Goal: Task Accomplishment & Management: Use online tool/utility

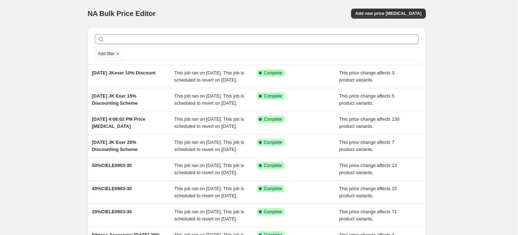
click at [233, 4] on div "NA Bulk Price Editor. This page is ready NA Bulk Price Editor Add new price [ME…" at bounding box center [257, 13] width 338 height 27
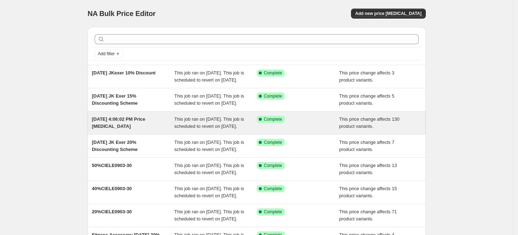
click at [120, 130] on div "[DATE] 4:06:02 PM Price [MEDICAL_DATA]" at bounding box center [133, 123] width 83 height 14
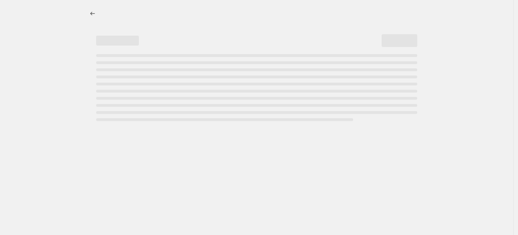
select select "pcap"
select select "no_change"
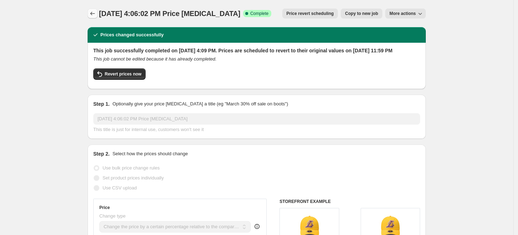
click at [95, 14] on icon "Price change jobs" at bounding box center [92, 13] width 7 height 7
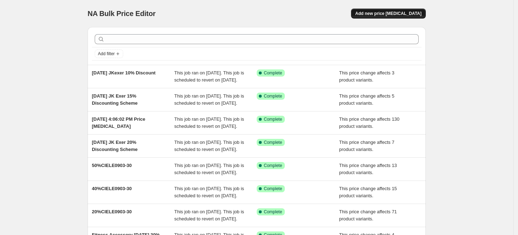
click at [402, 14] on span "Add new price [MEDICAL_DATA]" at bounding box center [389, 14] width 66 height 6
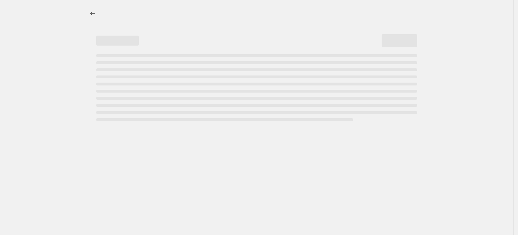
select select "percentage"
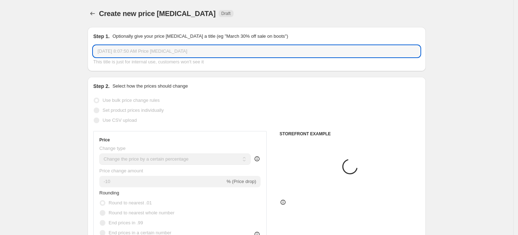
click at [131, 50] on input "[DATE] 8:07:50 AM Price [MEDICAL_DATA]" at bounding box center [256, 51] width 327 height 11
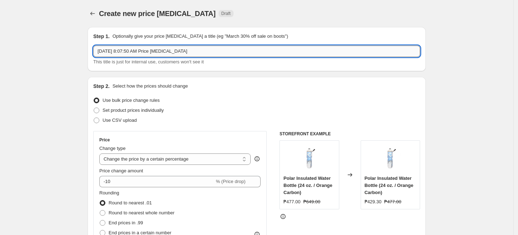
click at [131, 50] on input "[DATE] 8:07:50 AM Price [MEDICAL_DATA]" at bounding box center [256, 51] width 327 height 11
type input "September Fexpro 20%"
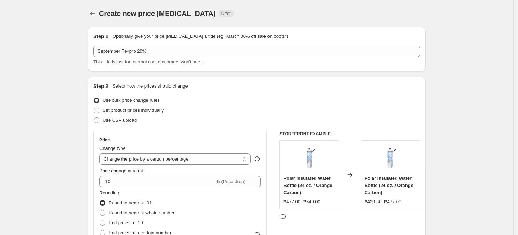
click at [136, 111] on span "Set product prices individually" at bounding box center [133, 110] width 61 height 5
click at [94, 108] on input "Set product prices individually" at bounding box center [94, 108] width 0 height 0
radio input "true"
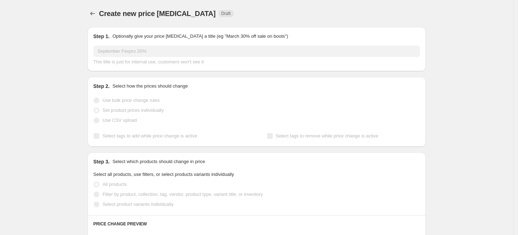
click at [133, 103] on span "Use bulk price change rules" at bounding box center [131, 100] width 57 height 5
click at [133, 102] on span "Use bulk price change rules" at bounding box center [131, 100] width 57 height 5
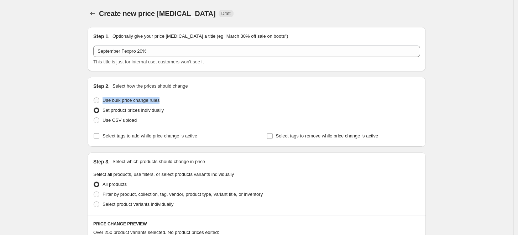
click at [133, 102] on span "Use bulk price change rules" at bounding box center [131, 100] width 57 height 5
click at [94, 98] on input "Use bulk price change rules" at bounding box center [94, 98] width 0 height 0
radio input "true"
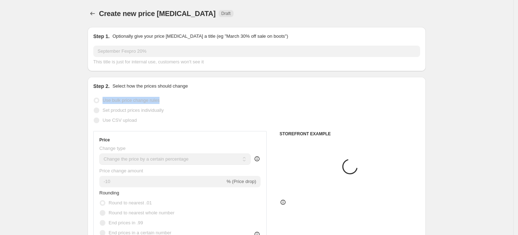
click at [133, 102] on span "Use bulk price change rules" at bounding box center [131, 100] width 57 height 5
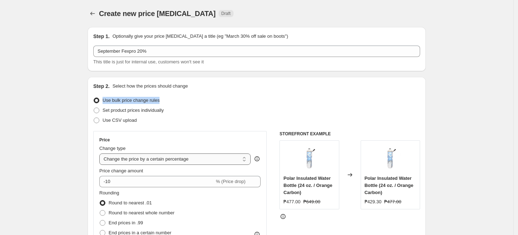
click at [139, 160] on select "Change the price to a certain amount Change the price by a certain amount Chang…" at bounding box center [174, 159] width 151 height 11
select select "pcap"
click at [101, 154] on select "Change the price to a certain amount Change the price by a certain amount Chang…" at bounding box center [174, 159] width 151 height 11
type input "-20"
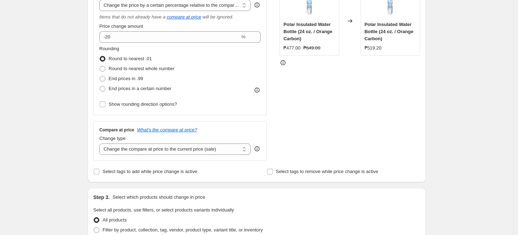
scroll to position [158, 0]
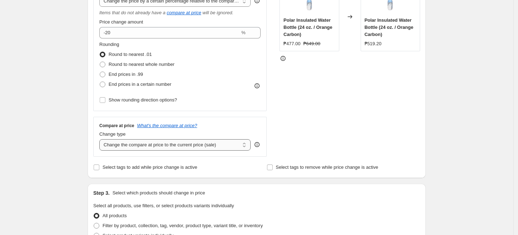
click at [225, 150] on select "Change the compare at price to the current price (sale) Change the compare at p…" at bounding box center [174, 144] width 151 height 11
select select "no_change"
click at [101, 139] on select "Change the compare at price to the current price (sale) Change the compare at p…" at bounding box center [174, 144] width 151 height 11
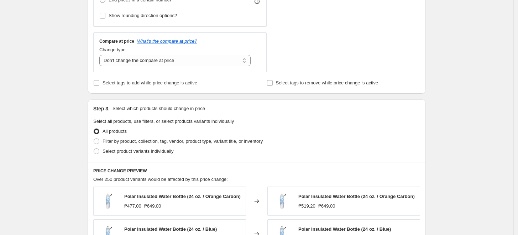
scroll to position [277, 0]
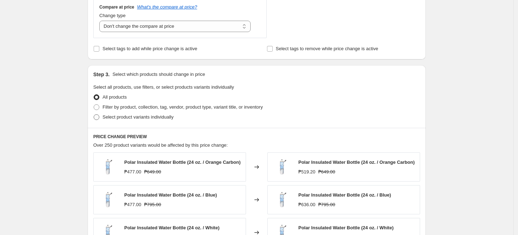
click at [145, 115] on span "Select product variants individually" at bounding box center [138, 116] width 71 height 5
click at [94, 115] on input "Select product variants individually" at bounding box center [94, 114] width 0 height 0
radio input "true"
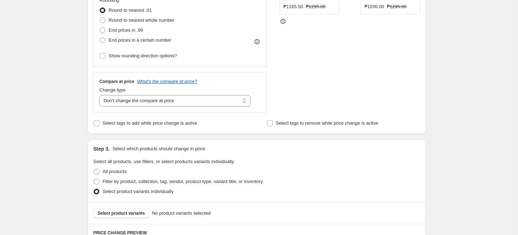
scroll to position [135, 0]
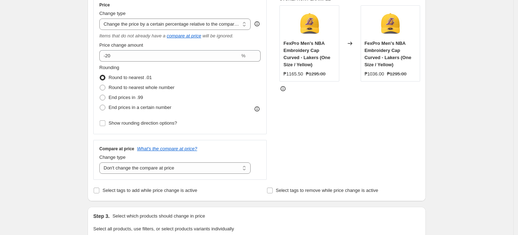
drag, startPoint x: 510, startPoint y: 78, endPoint x: 456, endPoint y: 14, distance: 84.7
click at [507, 68] on div "Create new price [MEDICAL_DATA]. This page is ready Create new price [MEDICAL_D…" at bounding box center [257, 147] width 514 height 564
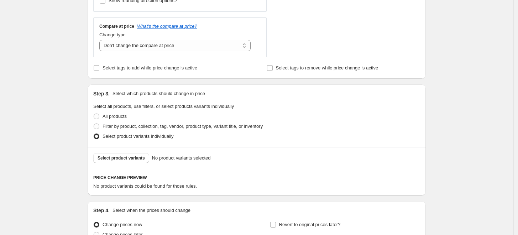
scroll to position [328, 0]
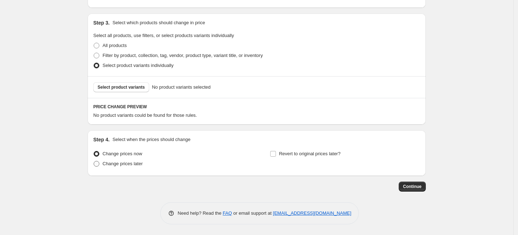
click at [120, 166] on span "Change prices later" at bounding box center [123, 163] width 40 height 5
click at [94, 161] on input "Change prices later" at bounding box center [94, 161] width 0 height 0
radio input "true"
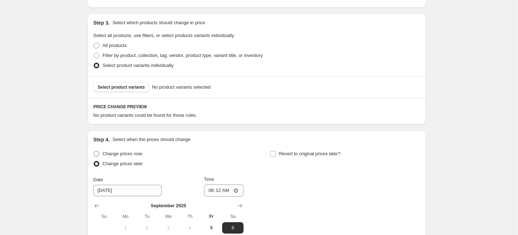
click at [124, 151] on span "Change prices now" at bounding box center [123, 153] width 40 height 5
click at [94, 151] on input "Change prices now" at bounding box center [94, 151] width 0 height 0
radio input "true"
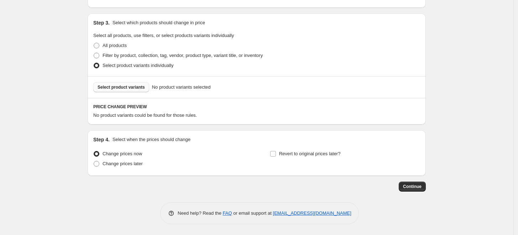
click at [143, 87] on span "Select product variants" at bounding box center [121, 87] width 47 height 6
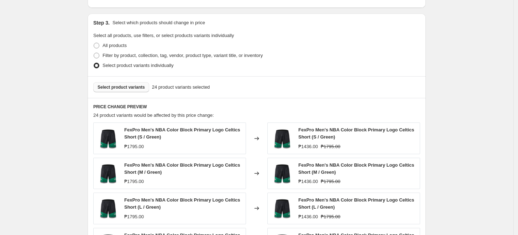
click at [435, 81] on div "Create new price [MEDICAL_DATA]. This page is ready Create new price [MEDICAL_D…" at bounding box center [257, 49] width 356 height 755
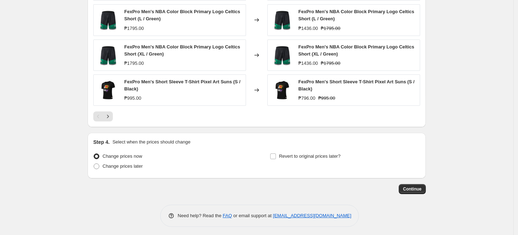
scroll to position [519, 0]
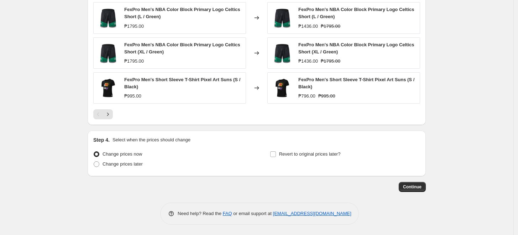
click at [291, 162] on div "Revert to original prices later?" at bounding box center [345, 159] width 150 height 21
click at [291, 158] on label "Revert to original prices later?" at bounding box center [305, 154] width 71 height 10
click at [276, 157] on input "Revert to original prices later?" at bounding box center [273, 154] width 6 height 6
checkbox input "true"
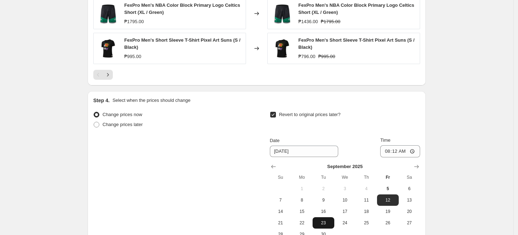
scroll to position [638, 0]
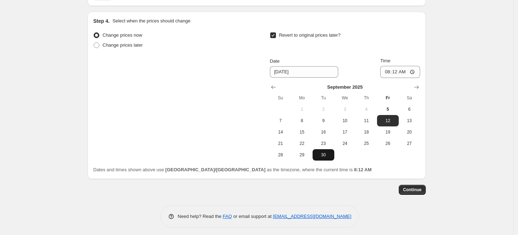
click at [328, 160] on button "30" at bounding box center [323, 154] width 21 height 11
type input "[DATE]"
click at [388, 71] on input "08:12" at bounding box center [401, 72] width 40 height 12
click at [388, 69] on input "00:12" at bounding box center [401, 72] width 40 height 12
type input "23:59"
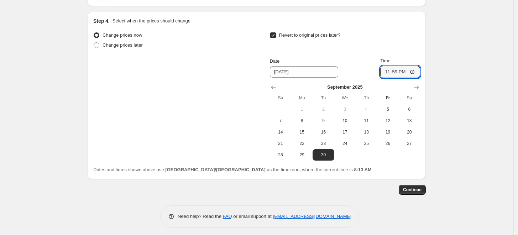
click at [408, 188] on span "Continue" at bounding box center [412, 190] width 19 height 6
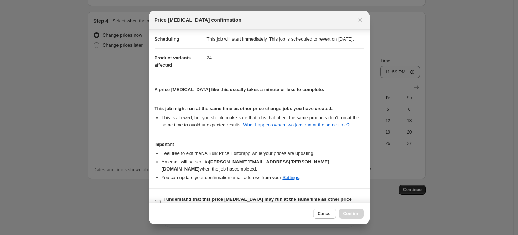
scroll to position [78, 0]
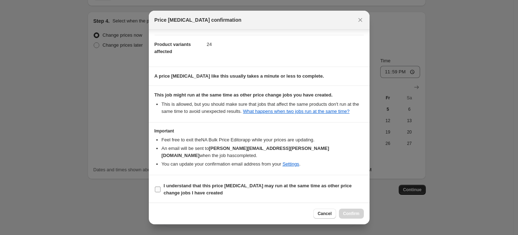
drag, startPoint x: 254, startPoint y: 182, endPoint x: 276, endPoint y: 188, distance: 23.0
click at [254, 183] on b "I understand that this price [MEDICAL_DATA] may run at the same time as other p…" at bounding box center [258, 189] width 188 height 12
click at [161, 187] on input "I understand that this price [MEDICAL_DATA] may run at the same time as other p…" at bounding box center [158, 190] width 6 height 6
checkbox input "true"
click at [351, 212] on span "Confirm" at bounding box center [351, 214] width 16 height 6
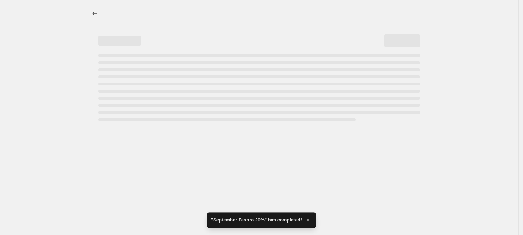
select select "pcap"
select select "no_change"
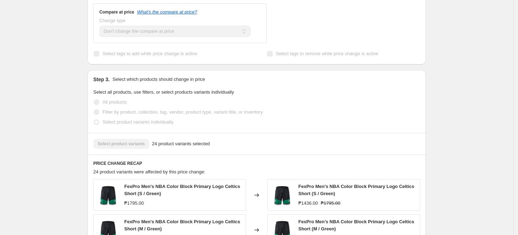
scroll to position [361, 0]
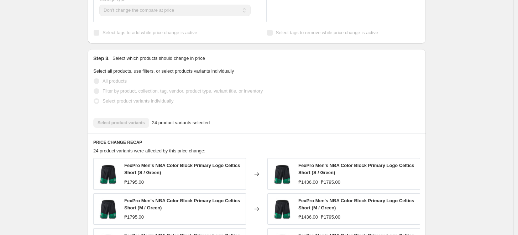
click at [497, 113] on div "September Fexpro 20%. This page is ready September Fexpro 20% Success Complete …" at bounding box center [257, 103] width 514 height 928
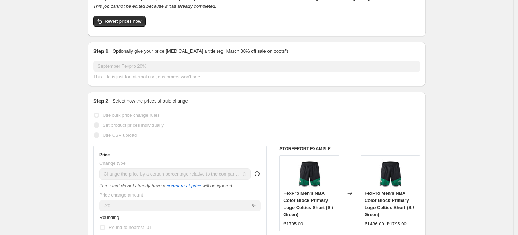
scroll to position [0, 0]
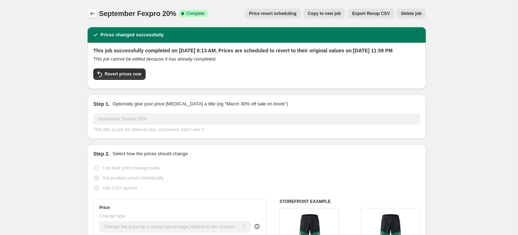
click at [99, 14] on div "September Fexpro 20% Success Complete Complete Price revert scheduling Copy to …" at bounding box center [257, 14] width 338 height 10
drag, startPoint x: 176, startPoint y: 14, endPoint x: 100, endPoint y: 13, distance: 75.9
click at [100, 13] on div "September Fexpro 20% Success Complete Complete Price revert scheduling Copy to …" at bounding box center [257, 14] width 338 height 10
copy span "September Fexpro 20%"
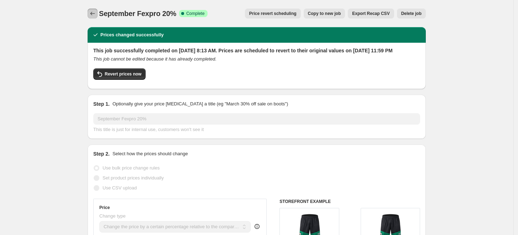
click at [96, 13] on icon "Price change jobs" at bounding box center [92, 13] width 7 height 7
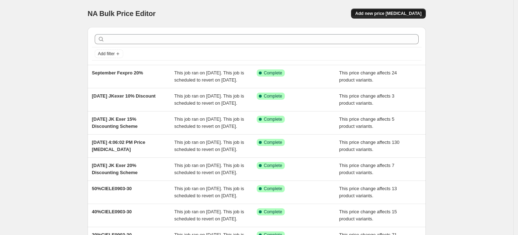
click at [379, 16] on button "Add new price [MEDICAL_DATA]" at bounding box center [388, 14] width 75 height 10
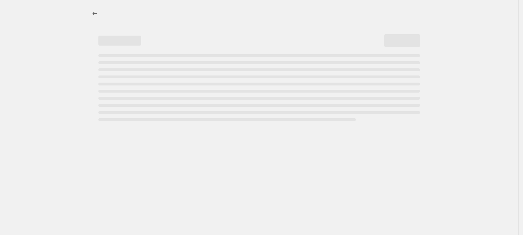
select select "percentage"
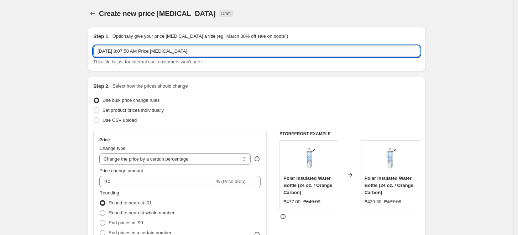
click at [165, 50] on input "[DATE] 8:07:50 AM Price [MEDICAL_DATA]" at bounding box center [256, 51] width 327 height 11
paste input "tember Fexpro 20%"
click at [138, 55] on input "September Fexpro 20%" at bounding box center [256, 51] width 327 height 11
type input "September Fexpro 30%"
click at [123, 113] on span "Set product prices individually" at bounding box center [133, 110] width 61 height 5
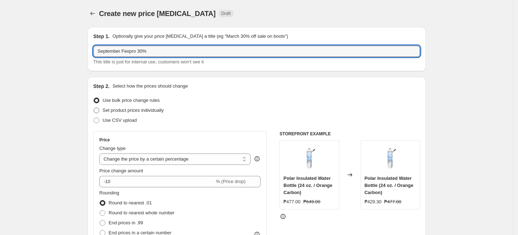
click at [94, 108] on input "Set product prices individually" at bounding box center [94, 108] width 0 height 0
radio input "true"
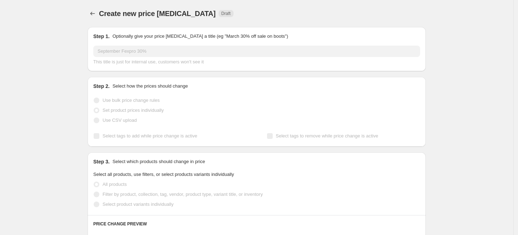
click at [120, 100] on span "Use bulk price change rules" at bounding box center [131, 100] width 57 height 5
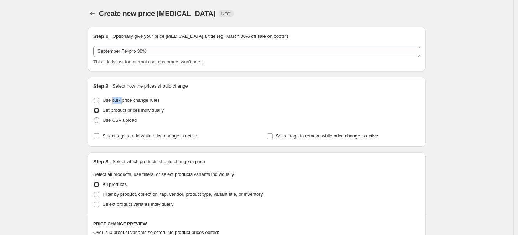
click at [120, 100] on span "Use bulk price change rules" at bounding box center [131, 100] width 57 height 5
click at [94, 98] on input "Use bulk price change rules" at bounding box center [94, 98] width 0 height 0
radio input "true"
click at [120, 100] on span "Use bulk price change rules" at bounding box center [131, 100] width 57 height 5
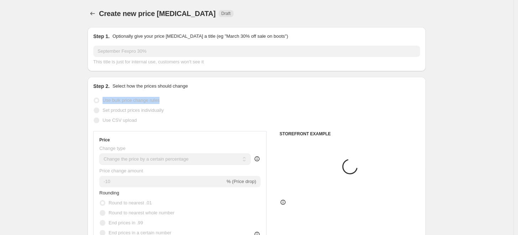
click at [120, 100] on span "Use bulk price change rules" at bounding box center [131, 100] width 57 height 5
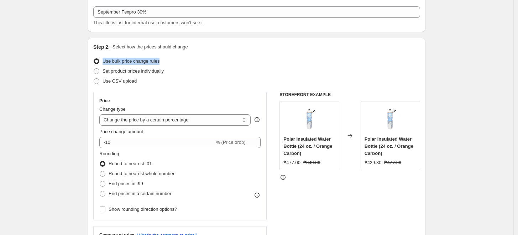
scroll to position [40, 0]
click at [153, 124] on div "Price Change type Change the price to a certain amount Change the price by a ce…" at bounding box center [179, 156] width 161 height 117
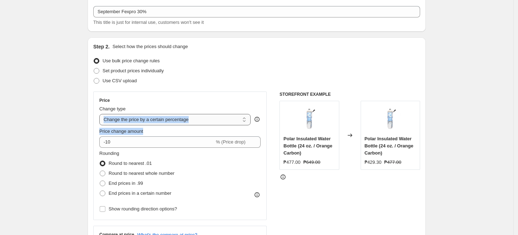
click at [153, 119] on select "Change the price to a certain amount Change the price by a certain amount Chang…" at bounding box center [174, 119] width 151 height 11
select select "pcap"
click at [101, 114] on select "Change the price to a certain amount Change the price by a certain amount Chang…" at bounding box center [174, 119] width 151 height 11
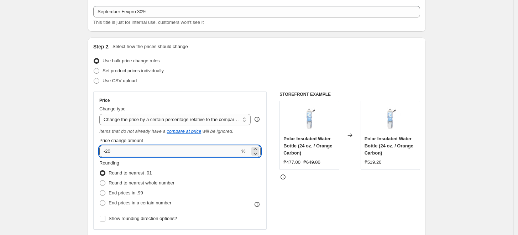
click at [146, 149] on input "-20" at bounding box center [169, 151] width 141 height 11
type input "-2"
type input "-30"
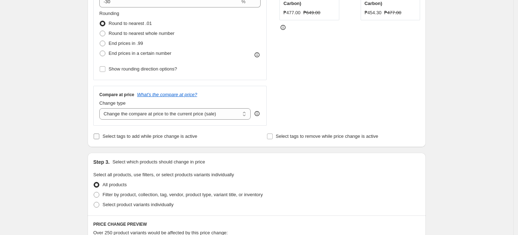
scroll to position [198, 0]
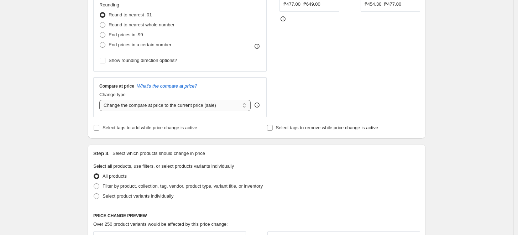
click at [161, 105] on select "Change the compare at price to the current price (sale) Change the compare at p…" at bounding box center [174, 105] width 151 height 11
select select "no_change"
click at [101, 100] on select "Change the compare at price to the current price (sale) Change the compare at p…" at bounding box center [174, 105] width 151 height 11
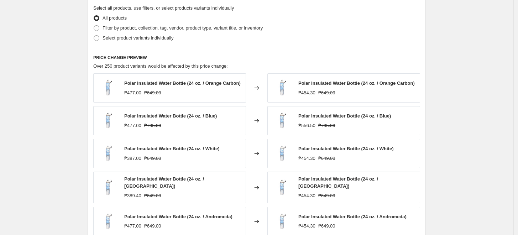
scroll to position [356, 0]
click at [130, 39] on span "Select product variants individually" at bounding box center [138, 37] width 71 height 5
click at [94, 35] on input "Select product variants individually" at bounding box center [94, 35] width 0 height 0
radio input "true"
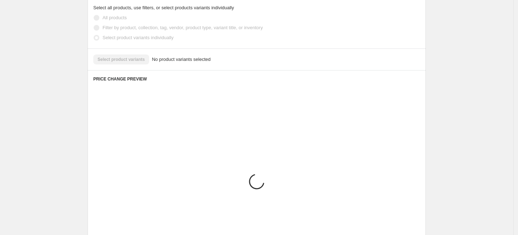
scroll to position [328, 0]
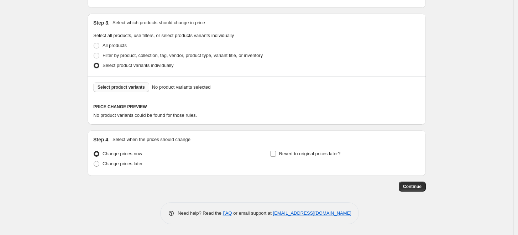
click at [114, 85] on span "Select product variants" at bounding box center [121, 87] width 47 height 6
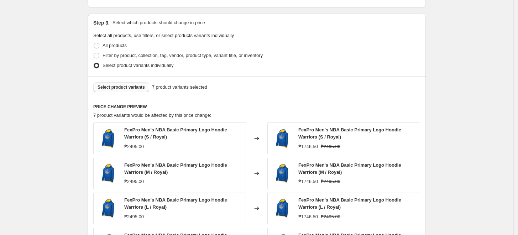
click at [450, 135] on div "Create new price [MEDICAL_DATA]. This page is ready Create new price [MEDICAL_D…" at bounding box center [257, 49] width 514 height 755
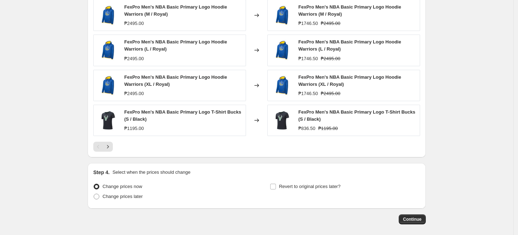
scroll to position [519, 0]
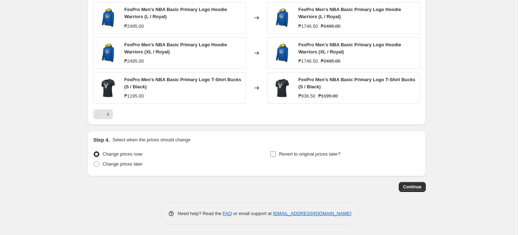
click at [319, 151] on span "Revert to original prices later?" at bounding box center [310, 154] width 62 height 7
click at [276, 151] on input "Revert to original prices later?" at bounding box center [273, 154] width 6 height 6
checkbox input "true"
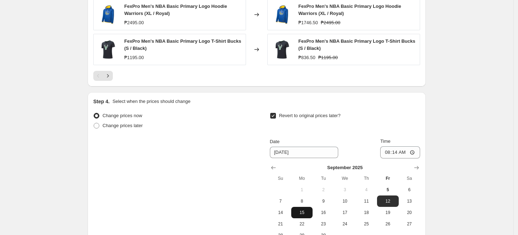
scroll to position [599, 0]
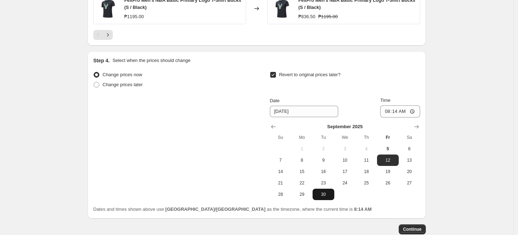
click at [329, 195] on span "30" at bounding box center [324, 195] width 16 height 6
type input "[DATE]"
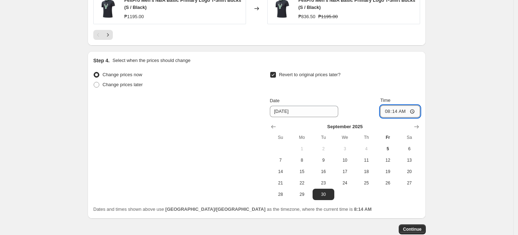
click at [389, 113] on input "08:14" at bounding box center [401, 111] width 40 height 12
type input "23:59"
click at [426, 227] on button "Continue" at bounding box center [412, 229] width 27 height 10
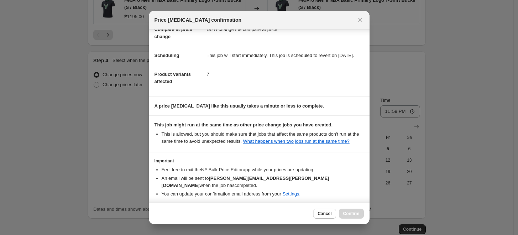
scroll to position [78, 0]
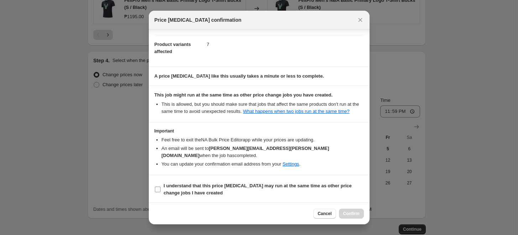
click at [301, 183] on b "I understand that this price [MEDICAL_DATA] may run at the same time as other p…" at bounding box center [258, 189] width 188 height 12
click at [161, 187] on input "I understand that this price [MEDICAL_DATA] may run at the same time as other p…" at bounding box center [158, 190] width 6 height 6
checkbox input "true"
click at [348, 215] on span "Confirm" at bounding box center [351, 214] width 16 height 6
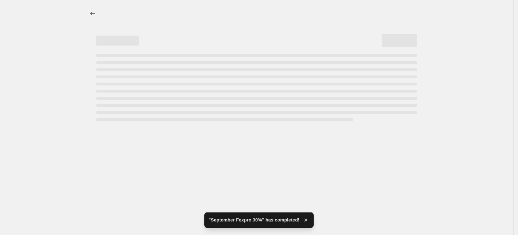
select select "pcap"
select select "no_change"
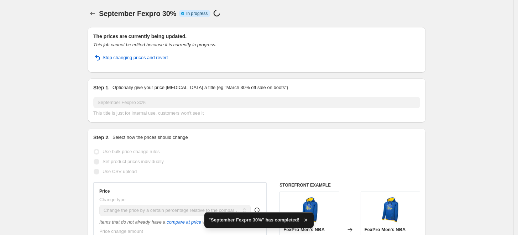
drag, startPoint x: 522, startPoint y: 139, endPoint x: 511, endPoint y: -56, distance: 194.8
click at [511, 0] on html "Home Settings Plans Skip to content September Fexpro 30%. This page is ready Se…" at bounding box center [259, 117] width 518 height 235
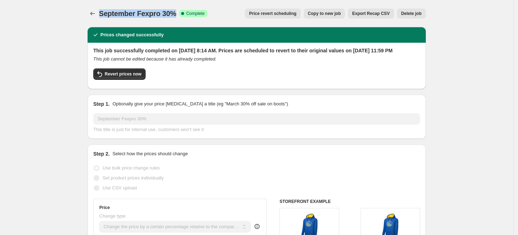
drag, startPoint x: 177, startPoint y: 16, endPoint x: 100, endPoint y: 15, distance: 77.3
click at [100, 15] on div "September Fexpro 30% Success Complete Complete Price revert scheduling Copy to …" at bounding box center [257, 14] width 338 height 10
copy span "September Fexpro 30%"
click at [94, 14] on icon "Price change jobs" at bounding box center [92, 13] width 7 height 7
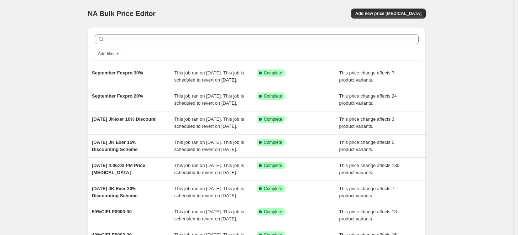
click at [387, 19] on div "NA Bulk Price Editor. This page is ready NA Bulk Price Editor Add new price [ME…" at bounding box center [257, 13] width 338 height 27
drag, startPoint x: 389, startPoint y: 14, endPoint x: 386, endPoint y: 11, distance: 3.9
click at [386, 11] on span "Add new price [MEDICAL_DATA]" at bounding box center [389, 14] width 66 height 6
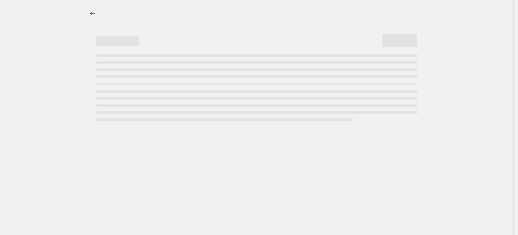
select select "percentage"
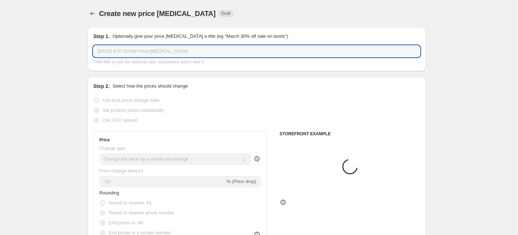
click at [145, 52] on input "[DATE] 8:07:50 AM Price [MEDICAL_DATA]" at bounding box center [256, 51] width 327 height 11
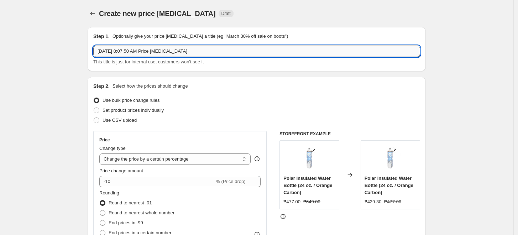
click at [145, 52] on input "[DATE] 8:07:50 AM Price [MEDICAL_DATA]" at bounding box center [256, 51] width 327 height 11
paste input "tember Fexpro 30%"
type input "September Fexpro 40%"
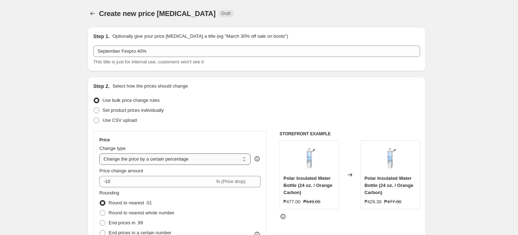
drag, startPoint x: 165, startPoint y: 159, endPoint x: 172, endPoint y: 160, distance: 7.6
click at [165, 159] on select "Change the price to a certain amount Change the price by a certain amount Chang…" at bounding box center [174, 159] width 151 height 11
select select "pcap"
click at [101, 154] on select "Change the price to a certain amount Change the price by a certain amount Chang…" at bounding box center [174, 159] width 151 height 11
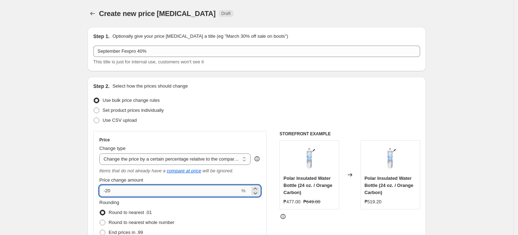
click at [154, 188] on input "-20" at bounding box center [169, 190] width 141 height 11
type input "-2"
type input "-40"
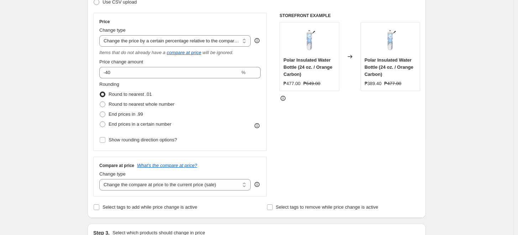
scroll to position [119, 0]
click at [162, 185] on select "Change the compare at price to the current price (sale) Change the compare at p…" at bounding box center [174, 184] width 151 height 11
select select "no_change"
click at [101, 179] on select "Change the compare at price to the current price (sale) Change the compare at p…" at bounding box center [174, 184] width 151 height 11
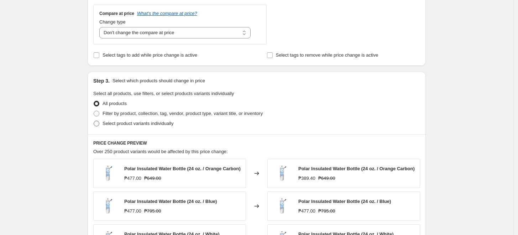
scroll to position [316, 0]
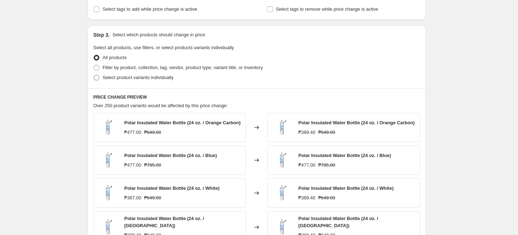
click at [143, 77] on span "Select product variants individually" at bounding box center [138, 77] width 71 height 5
click at [94, 75] on input "Select product variants individually" at bounding box center [94, 75] width 0 height 0
radio input "true"
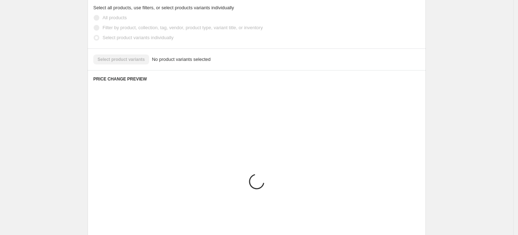
scroll to position [328, 0]
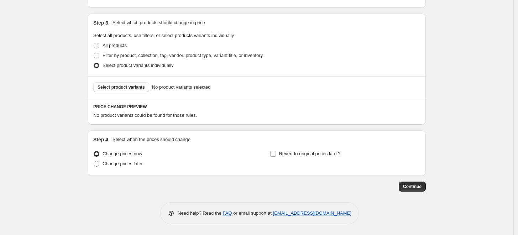
click at [114, 90] on button "Select product variants" at bounding box center [121, 87] width 56 height 10
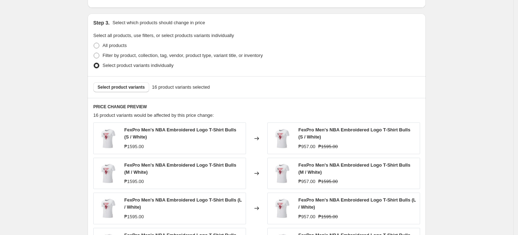
click at [433, 77] on div "Create new price [MEDICAL_DATA]. This page is ready Create new price [MEDICAL_D…" at bounding box center [257, 49] width 356 height 755
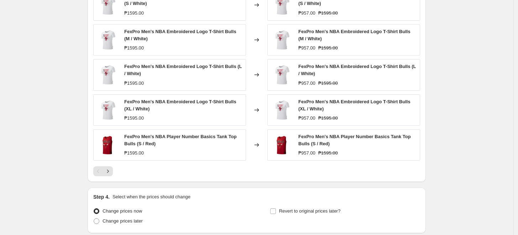
scroll to position [519, 0]
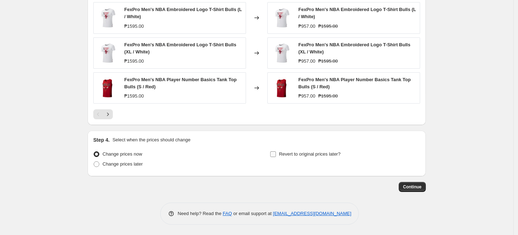
click at [304, 156] on span "Revert to original prices later?" at bounding box center [310, 153] width 62 height 5
click at [276, 156] on input "Revert to original prices later?" at bounding box center [273, 154] width 6 height 6
checkbox input "true"
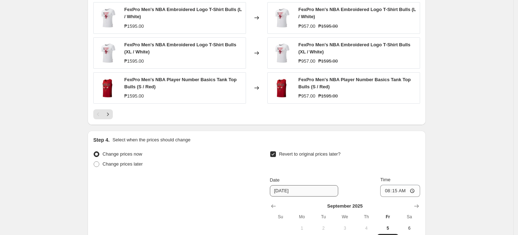
scroll to position [638, 0]
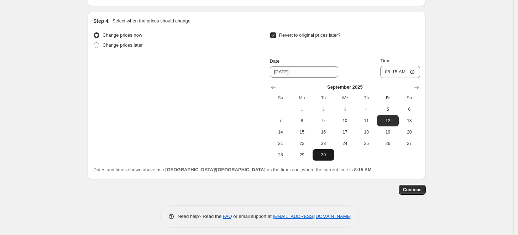
click at [330, 157] on span "30" at bounding box center [324, 155] width 16 height 6
type input "[DATE]"
click at [388, 68] on input "08:15" at bounding box center [401, 72] width 40 height 12
type input "23:59"
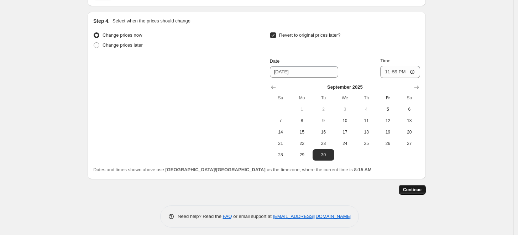
click at [408, 189] on span "Continue" at bounding box center [412, 190] width 19 height 6
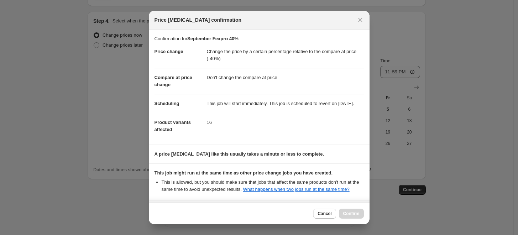
scroll to position [78, 0]
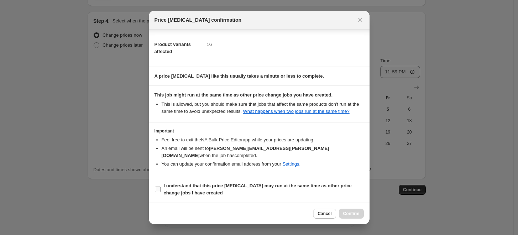
click at [341, 185] on b "I understand that this price [MEDICAL_DATA] may run at the same time as other p…" at bounding box center [258, 189] width 188 height 12
click at [161, 187] on input "I understand that this price [MEDICAL_DATA] may run at the same time as other p…" at bounding box center [158, 190] width 6 height 6
checkbox input "true"
click at [350, 216] on span "Confirm" at bounding box center [351, 214] width 16 height 6
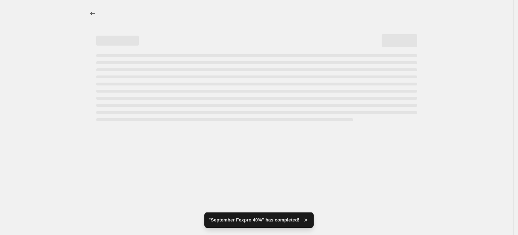
select select "pcap"
select select "no_change"
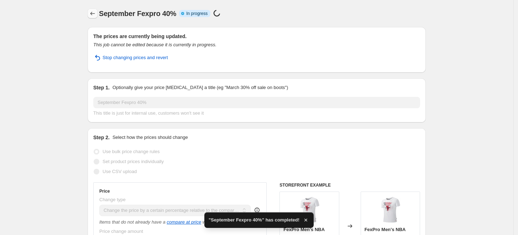
click at [91, 16] on icon "Price change jobs" at bounding box center [92, 13] width 7 height 7
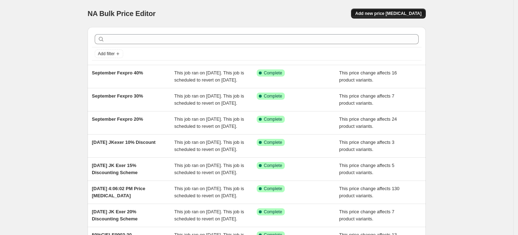
click at [393, 14] on span "Add new price [MEDICAL_DATA]" at bounding box center [389, 14] width 66 height 6
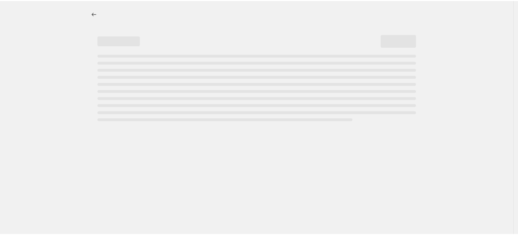
select select "percentage"
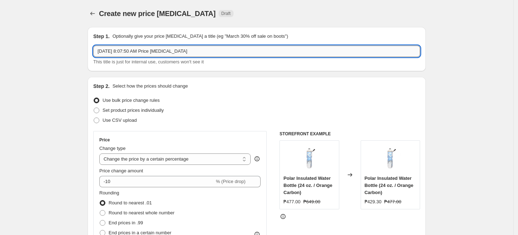
click at [161, 48] on input "[DATE] 8:07:50 AM Price [MEDICAL_DATA]" at bounding box center [256, 51] width 327 height 11
type input "[DATE] Sanuk 10%"
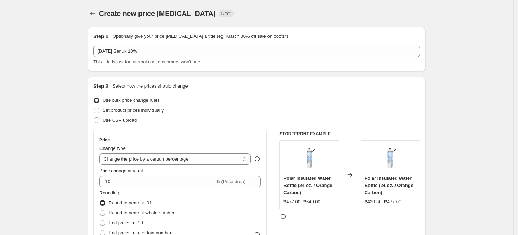
drag, startPoint x: 170, startPoint y: 157, endPoint x: 175, endPoint y: 171, distance: 14.6
click at [168, 158] on select "Change the price to a certain amount Change the price by a certain amount Chang…" at bounding box center [174, 159] width 151 height 11
select select "pcap"
click at [101, 154] on select "Change the price to a certain amount Change the price by a certain amount Chang…" at bounding box center [174, 159] width 151 height 11
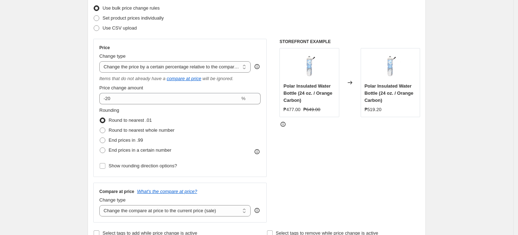
scroll to position [119, 0]
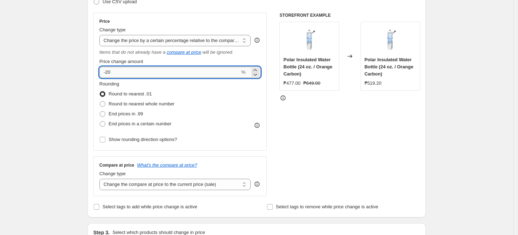
click at [117, 75] on input "-20" at bounding box center [169, 72] width 141 height 11
type input "-2"
type input "-10"
click at [157, 187] on select "Change the compare at price to the current price (sale) Change the compare at p…" at bounding box center [174, 184] width 151 height 11
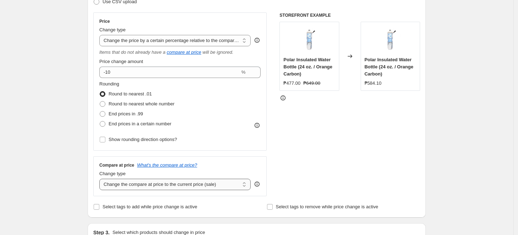
select select "no_change"
click at [101, 179] on select "Change the compare at price to the current price (sale) Change the compare at p…" at bounding box center [174, 184] width 151 height 11
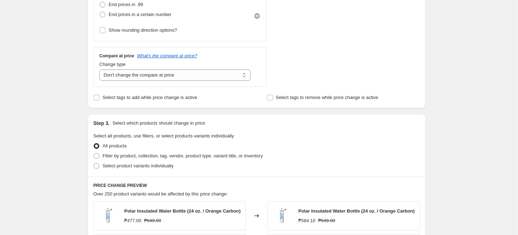
scroll to position [277, 0]
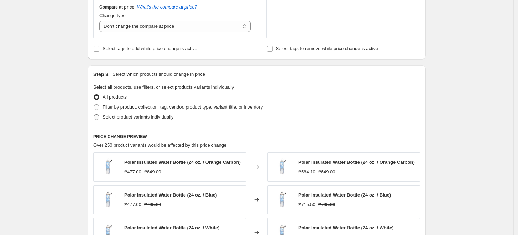
click at [131, 112] on label "Select product variants individually" at bounding box center [133, 117] width 80 height 10
click at [94, 114] on input "Select product variants individually" at bounding box center [94, 114] width 0 height 0
radio input "true"
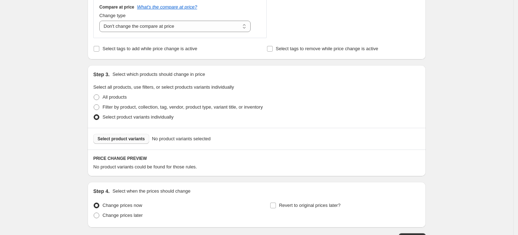
click at [131, 141] on span "Select product variants" at bounding box center [121, 139] width 47 height 6
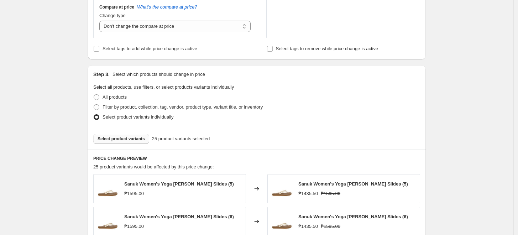
click at [475, 87] on div "Create new price [MEDICAL_DATA]. This page is ready Create new price [MEDICAL_D…" at bounding box center [257, 94] width 514 height 743
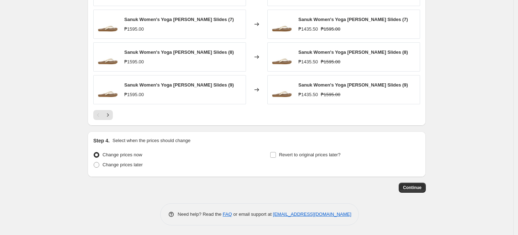
scroll to position [508, 0]
click at [111, 111] on icon "Next" at bounding box center [107, 114] width 7 height 7
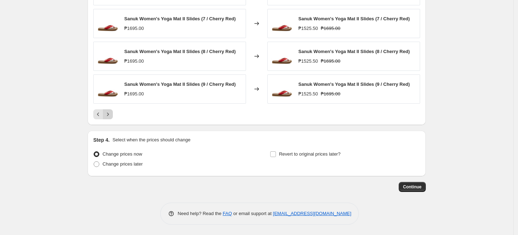
click at [111, 111] on icon "Next" at bounding box center [107, 114] width 7 height 7
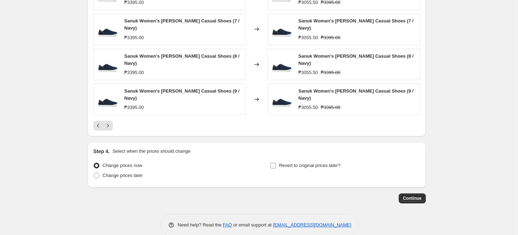
click at [301, 163] on span "Revert to original prices later?" at bounding box center [310, 165] width 62 height 5
click at [276, 163] on input "Revert to original prices later?" at bounding box center [273, 166] width 6 height 6
checkbox input "true"
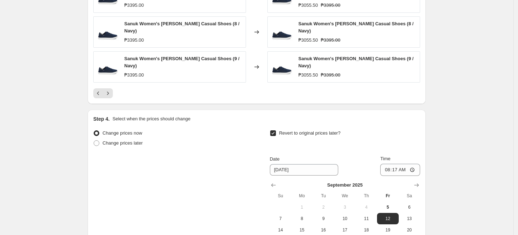
scroll to position [627, 0]
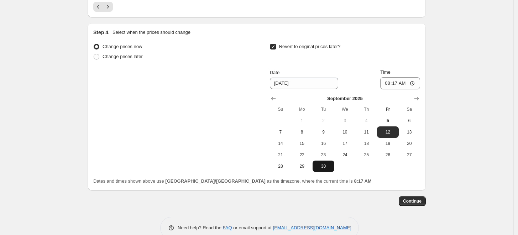
click at [322, 164] on span "30" at bounding box center [324, 167] width 16 height 6
type input "[DATE]"
click at [389, 77] on input "08:17" at bounding box center [401, 83] width 40 height 12
type input "23:59"
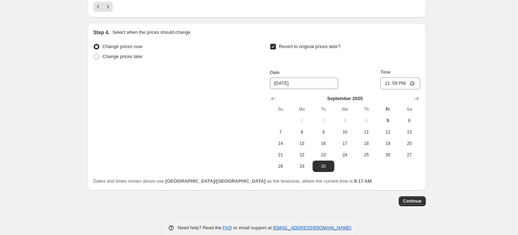
click at [418, 196] on button "Continue" at bounding box center [412, 201] width 27 height 10
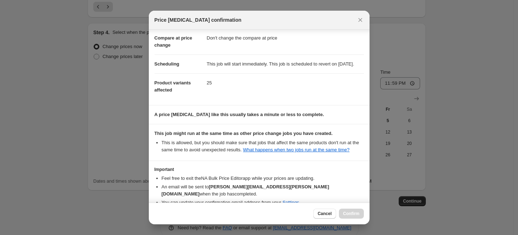
click at [236, 182] on li "Feel free to exit the NA Bulk Price Editor app while your prices are updating." at bounding box center [263, 178] width 202 height 7
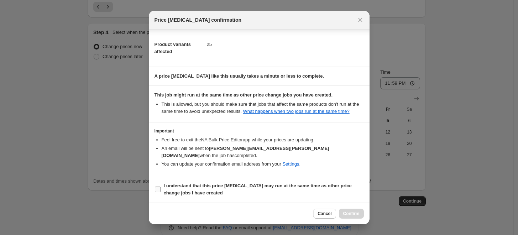
click at [241, 181] on label "I understand that this price [MEDICAL_DATA] may run at the same time as other p…" at bounding box center [259, 189] width 209 height 17
click at [161, 187] on input "I understand that this price [MEDICAL_DATA] may run at the same time as other p…" at bounding box center [158, 190] width 6 height 6
checkbox input "true"
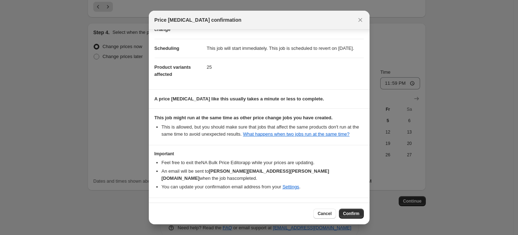
scroll to position [78, 0]
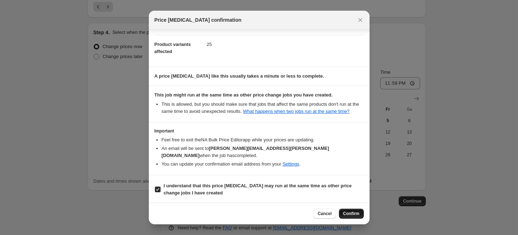
click at [356, 212] on span "Confirm" at bounding box center [351, 214] width 16 height 6
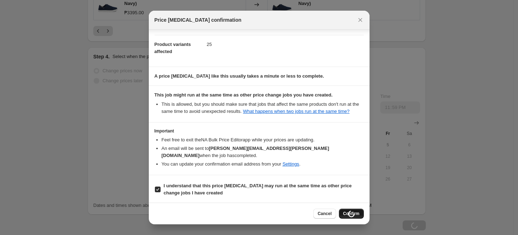
scroll to position [651, 0]
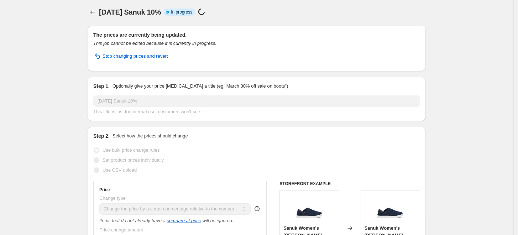
scroll to position [0, 0]
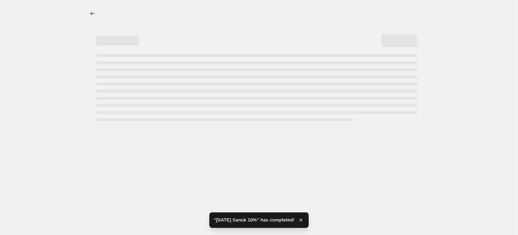
select select "pcap"
select select "no_change"
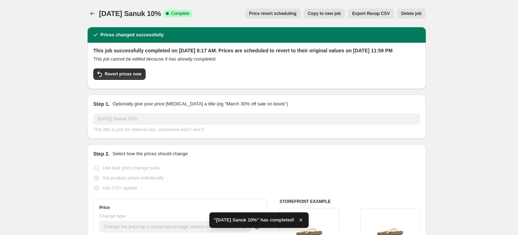
drag, startPoint x: 192, startPoint y: 11, endPoint x: 101, endPoint y: 14, distance: 91.3
click at [101, 14] on span "[DATE] Sanuk 10%" at bounding box center [130, 14] width 62 height 8
copy span "[DATE] Sanuk 10%"
click at [93, 14] on icon "Price change jobs" at bounding box center [92, 13] width 7 height 7
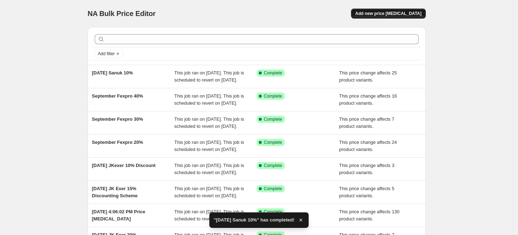
click at [393, 10] on button "Add new price [MEDICAL_DATA]" at bounding box center [388, 14] width 75 height 10
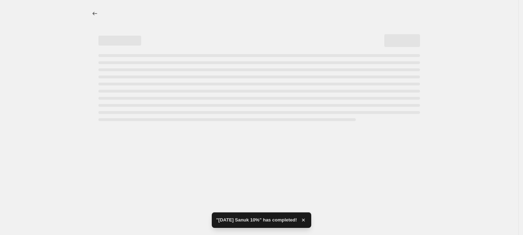
select select "percentage"
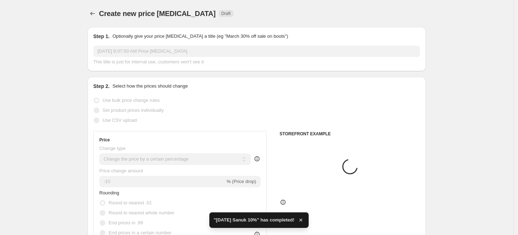
click at [154, 52] on input "[DATE] 8:07:50 AM Price [MEDICAL_DATA]" at bounding box center [256, 51] width 327 height 11
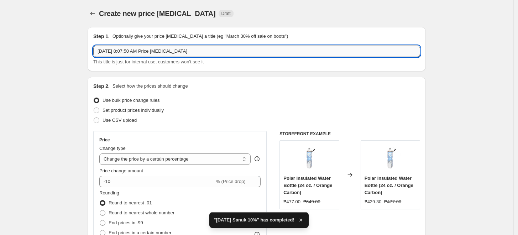
click at [154, 52] on input "[DATE] 8:07:50 AM Price [MEDICAL_DATA]" at bounding box center [256, 51] width 327 height 11
paste input "tember 2025 Sanuk 10%"
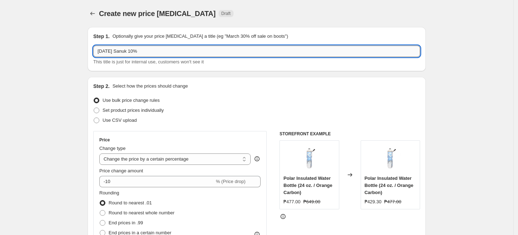
click at [154, 53] on input "[DATE] Sanuk 10%" at bounding box center [256, 51] width 327 height 11
type input "[DATE] Sanuk 40%"
drag, startPoint x: 225, startPoint y: 119, endPoint x: 218, endPoint y: 137, distance: 19.4
click at [225, 119] on div "Use CSV upload" at bounding box center [256, 120] width 327 height 10
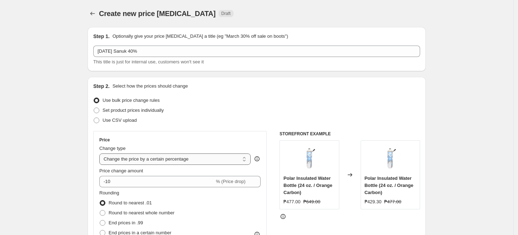
click at [182, 158] on select "Change the price to a certain amount Change the price by a certain amount Chang…" at bounding box center [174, 159] width 151 height 11
select select "pcap"
click at [101, 154] on select "Change the price to a certain amount Change the price by a certain amount Chang…" at bounding box center [174, 159] width 151 height 11
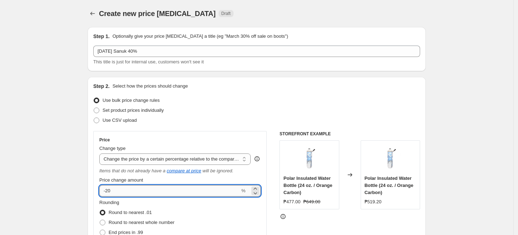
click at [117, 193] on input "-20" at bounding box center [169, 190] width 141 height 11
type input "-2"
type input "-40"
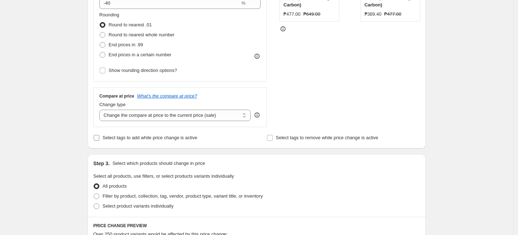
scroll to position [198, 0]
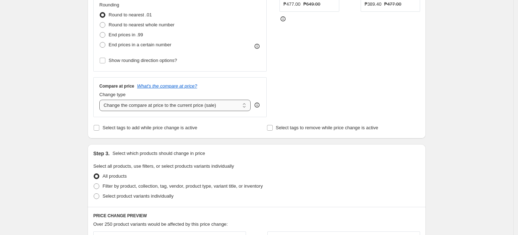
click at [197, 103] on select "Change the compare at price to the current price (sale) Change the compare at p…" at bounding box center [174, 105] width 151 height 11
select select "no_change"
click at [101, 100] on select "Change the compare at price to the current price (sale) Change the compare at p…" at bounding box center [174, 105] width 151 height 11
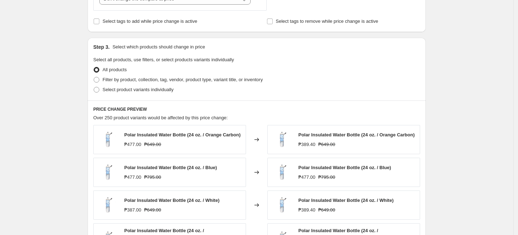
scroll to position [316, 0]
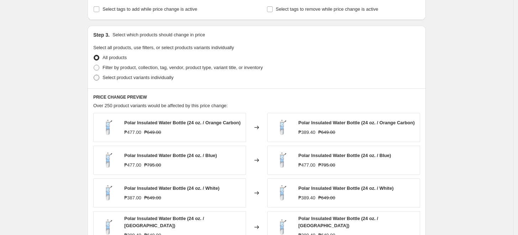
click at [162, 77] on span "Select product variants individually" at bounding box center [138, 77] width 71 height 5
click at [94, 75] on input "Select product variants individually" at bounding box center [94, 75] width 0 height 0
radio input "true"
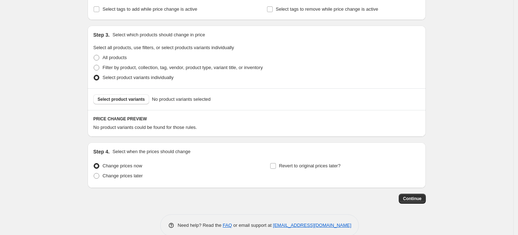
click at [117, 105] on div "Select product variants No product variants selected" at bounding box center [257, 99] width 338 height 22
drag, startPoint x: 133, startPoint y: 91, endPoint x: 137, endPoint y: 98, distance: 8.3
click at [134, 92] on div "Select product variants No product variants selected" at bounding box center [257, 99] width 338 height 22
click at [137, 98] on span "Select product variants" at bounding box center [121, 100] width 47 height 6
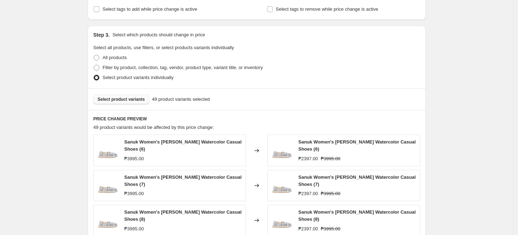
click at [468, 58] on div "Create new price [MEDICAL_DATA]. This page is ready Create new price [MEDICAL_D…" at bounding box center [257, 60] width 514 height 752
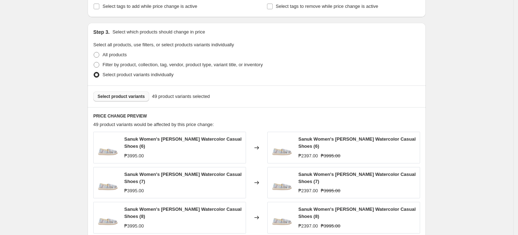
scroll to position [435, 0]
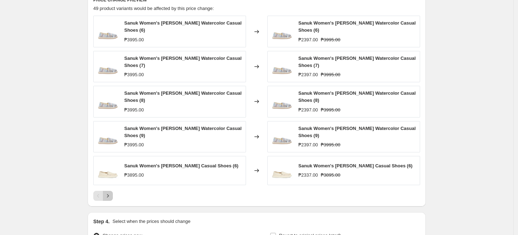
click at [108, 192] on icon "Next" at bounding box center [107, 195] width 7 height 7
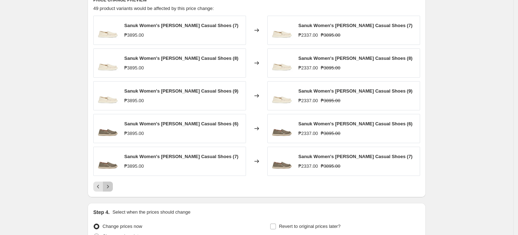
click at [111, 188] on icon "Next" at bounding box center [107, 186] width 7 height 7
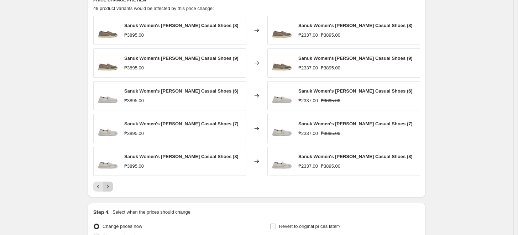
click at [111, 185] on icon "Next" at bounding box center [107, 186] width 7 height 7
click at [112, 188] on icon "Next" at bounding box center [107, 186] width 7 height 7
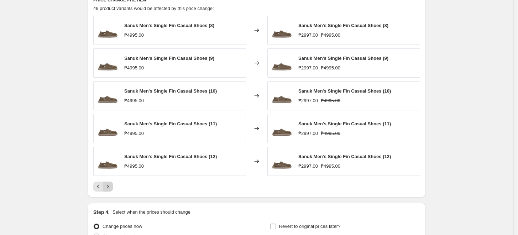
click at [113, 185] on button "Next" at bounding box center [108, 187] width 10 height 10
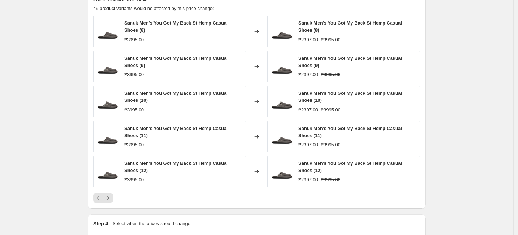
click at [116, 185] on div "Sanuk Men's You Got My Back St Hemp Casual Shoes (12) ₱3995.00" at bounding box center [169, 171] width 153 height 31
click at [107, 195] on icon "Next" at bounding box center [107, 198] width 7 height 7
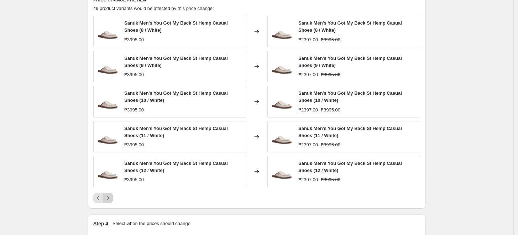
click at [107, 195] on icon "Next" at bounding box center [107, 198] width 7 height 7
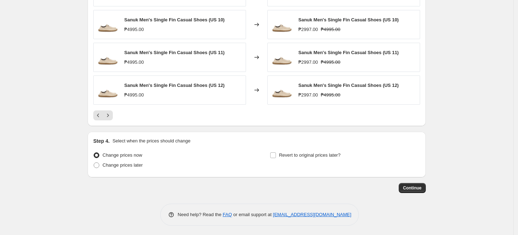
scroll to position [508, 0]
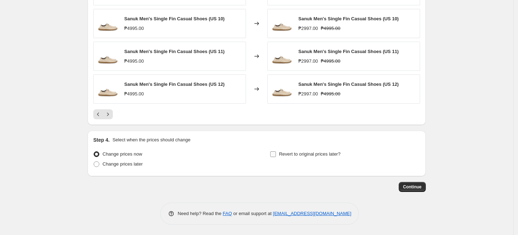
click at [308, 156] on span "Revert to original prices later?" at bounding box center [310, 153] width 62 height 5
click at [276, 156] on input "Revert to original prices later?" at bounding box center [273, 154] width 6 height 6
checkbox input "true"
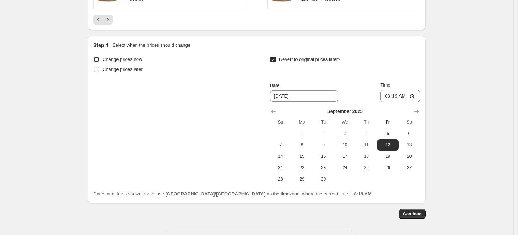
scroll to position [627, 0]
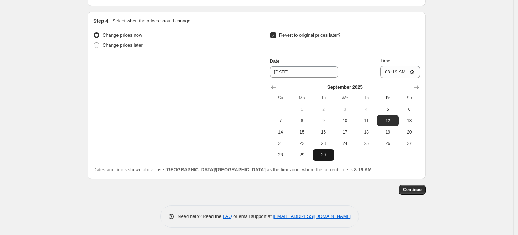
click at [325, 155] on span "30" at bounding box center [324, 155] width 16 height 6
type input "[DATE]"
click at [389, 74] on input "08:19" at bounding box center [401, 72] width 40 height 12
type input "23:59"
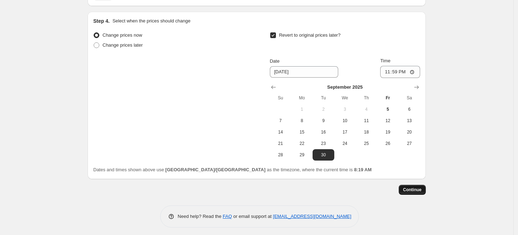
click at [414, 187] on span "Continue" at bounding box center [412, 190] width 19 height 6
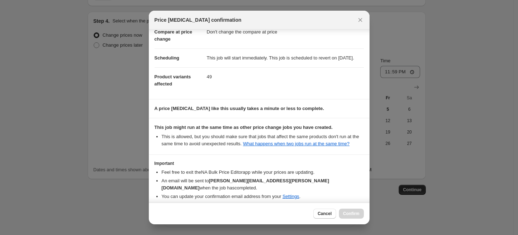
scroll to position [78, 0]
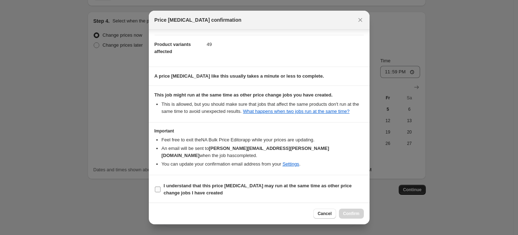
click at [307, 183] on b "I understand that this price [MEDICAL_DATA] may run at the same time as other p…" at bounding box center [258, 189] width 188 height 12
click at [161, 187] on input "I understand that this price [MEDICAL_DATA] may run at the same time as other p…" at bounding box center [158, 190] width 6 height 6
checkbox input "true"
click at [343, 211] on button "Confirm" at bounding box center [351, 214] width 25 height 10
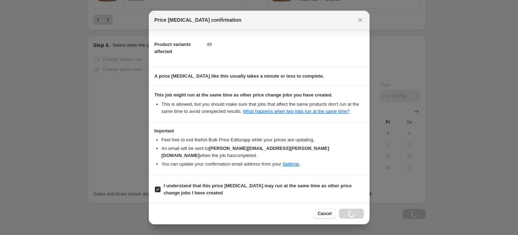
scroll to position [651, 0]
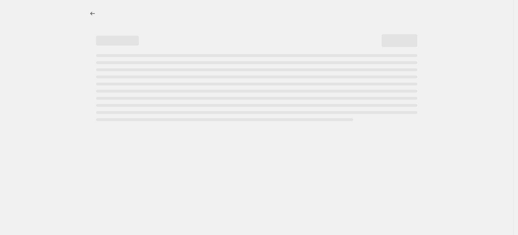
select select "pcap"
select select "no_change"
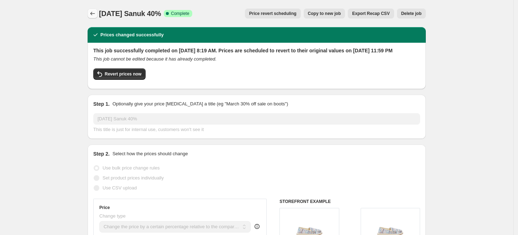
click at [96, 15] on icon "Price change jobs" at bounding box center [92, 13] width 7 height 7
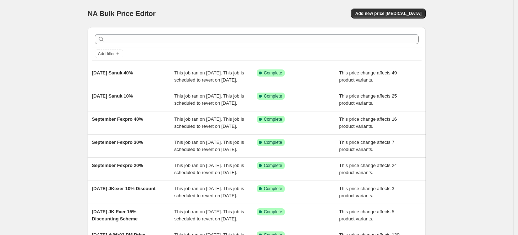
click at [383, 20] on div "NA Bulk Price Editor. This page is ready NA Bulk Price Editor Add new price [ME…" at bounding box center [257, 13] width 338 height 27
click at [394, 16] on span "Add new price [MEDICAL_DATA]" at bounding box center [389, 14] width 66 height 6
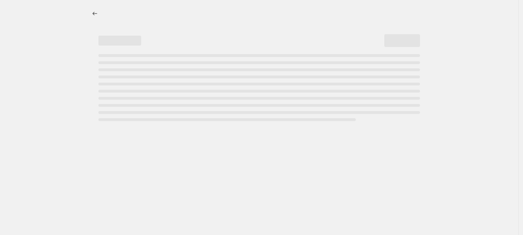
select select "percentage"
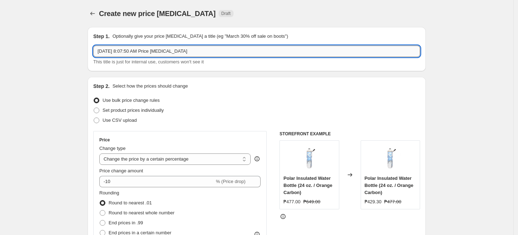
click at [144, 53] on input "[DATE] 8:07:50 AM Price [MEDICAL_DATA]" at bounding box center [256, 51] width 327 height 11
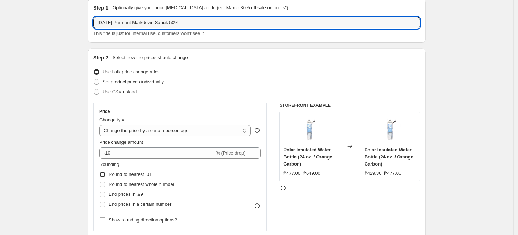
scroll to position [40, 0]
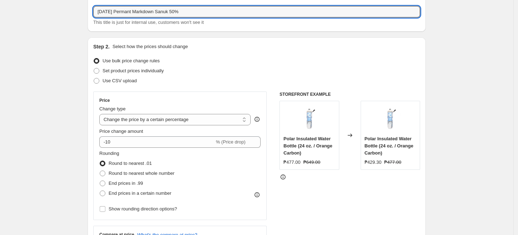
type input "[DATE] Permant Markdown Sanuk 50%"
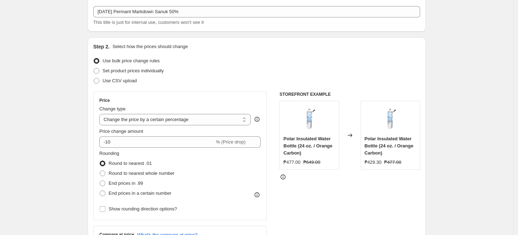
click at [138, 129] on span "Price change amount" at bounding box center [121, 131] width 44 height 5
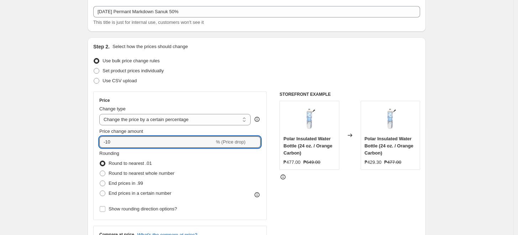
click at [138, 136] on input "-10" at bounding box center [156, 141] width 115 height 11
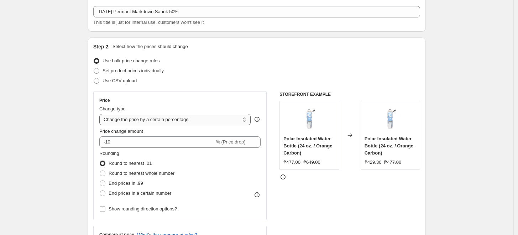
drag, startPoint x: 144, startPoint y: 120, endPoint x: 154, endPoint y: 122, distance: 10.3
click at [144, 120] on select "Change the price to a certain amount Change the price by a certain amount Chang…" at bounding box center [174, 119] width 151 height 11
select select "pcap"
click at [101, 114] on select "Change the price to a certain amount Change the price by a certain amount Chang…" at bounding box center [174, 119] width 151 height 11
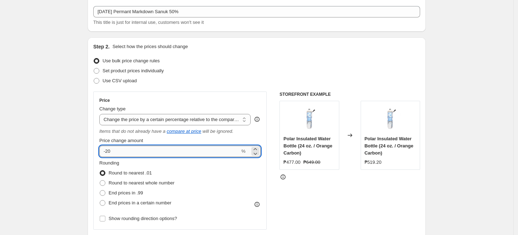
click at [127, 149] on input "-20" at bounding box center [169, 151] width 141 height 11
type input "-2"
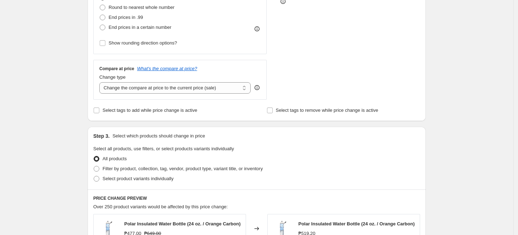
scroll to position [238, 0]
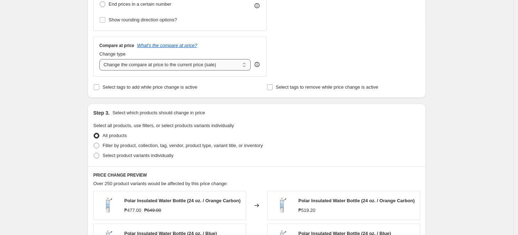
type input "-50"
click at [111, 61] on select "Change the compare at price to the current price (sale) Change the compare at p…" at bounding box center [174, 64] width 151 height 11
click at [114, 63] on select "Change the compare at price to the current price (sale) Change the compare at p…" at bounding box center [174, 64] width 151 height 11
select select "no_change"
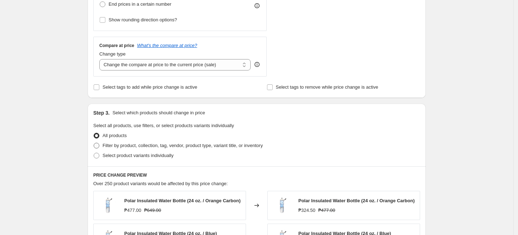
click at [101, 59] on select "Change the compare at price to the current price (sale) Change the compare at p…" at bounding box center [174, 64] width 151 height 11
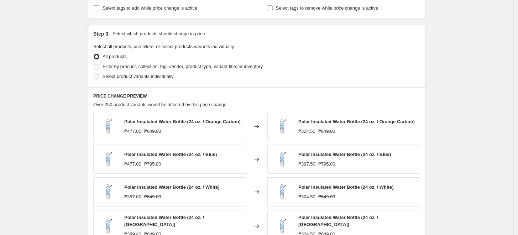
click at [137, 73] on span "Select product variants individually" at bounding box center [138, 76] width 71 height 7
click at [94, 74] on input "Select product variants individually" at bounding box center [94, 74] width 0 height 0
radio input "true"
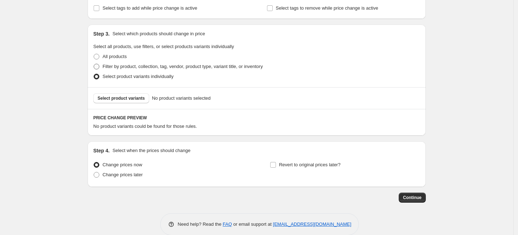
click at [156, 70] on span "Filter by product, collection, tag, vendor, product type, variant title, or inv…" at bounding box center [183, 66] width 160 height 7
click at [94, 64] on input "Filter by product, collection, tag, vendor, product type, variant title, or inv…" at bounding box center [94, 64] width 0 height 0
radio input "true"
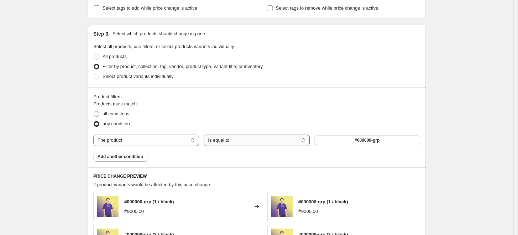
click at [266, 146] on select "Is equal to Is not equal to" at bounding box center [257, 140] width 106 height 11
click at [124, 138] on select "The product The product's collection The product's tag The product's vendor The…" at bounding box center [146, 140] width 106 height 11
select select "tag"
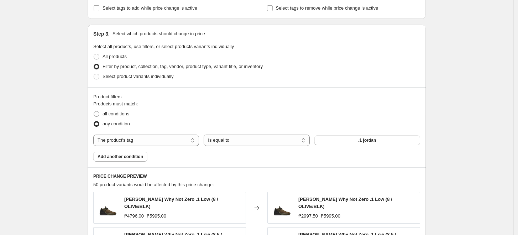
click at [338, 140] on button ".1 jordan" at bounding box center [368, 140] width 106 height 10
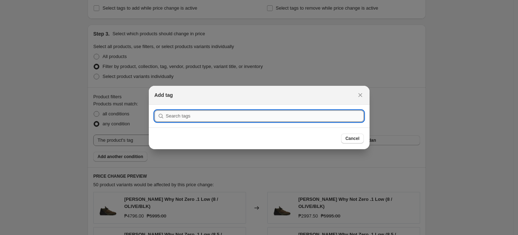
click at [294, 114] on input ":rv7:" at bounding box center [265, 115] width 198 height 11
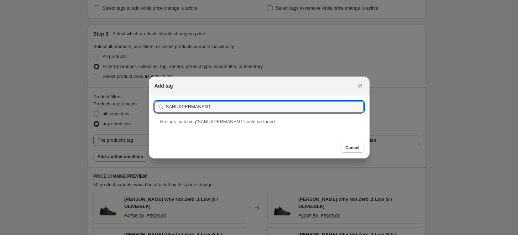
click at [197, 122] on span "No tag s matching " SANUKPERMANENT " could be found" at bounding box center [217, 121] width 115 height 5
drag, startPoint x: 214, startPoint y: 107, endPoint x: 60, endPoint y: 106, distance: 154.6
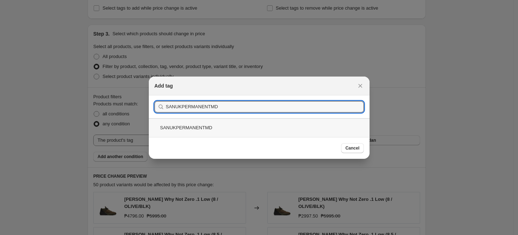
type input "SANUKPERMANENTMD"
click at [213, 125] on div "SANUKPERMANENTMD" at bounding box center [259, 127] width 221 height 19
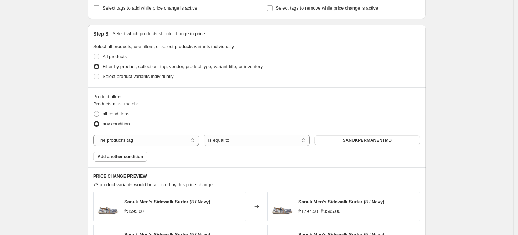
click at [456, 116] on div "Create new price [MEDICAL_DATA]. This page is ready Create new price [MEDICAL_D…" at bounding box center [257, 84] width 514 height 802
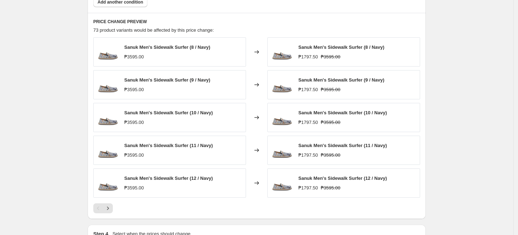
scroll to position [516, 0]
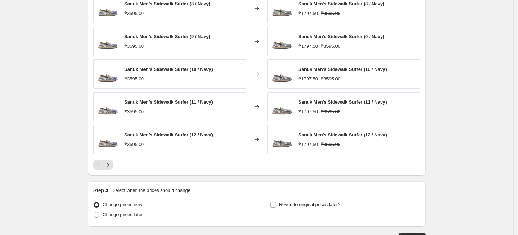
click at [107, 162] on icon "Next" at bounding box center [107, 164] width 7 height 7
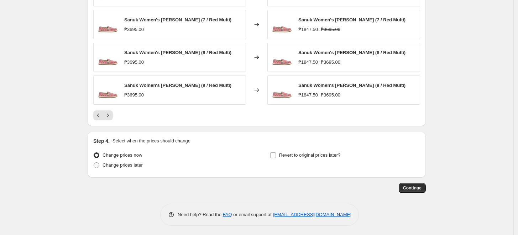
scroll to position [566, 0]
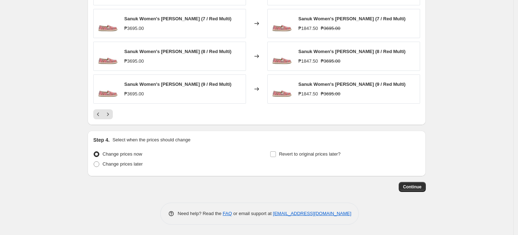
click at [412, 186] on span "Continue" at bounding box center [412, 187] width 19 height 6
click at [426, 189] on button "Continue" at bounding box center [412, 187] width 27 height 10
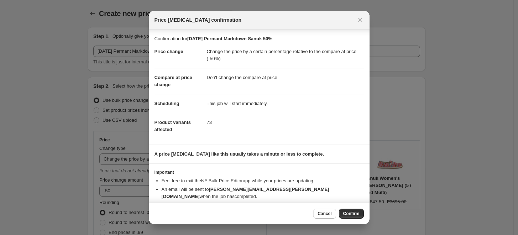
scroll to position [6, 0]
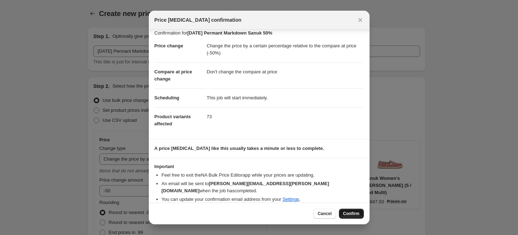
click at [357, 216] on span "Confirm" at bounding box center [351, 214] width 16 height 6
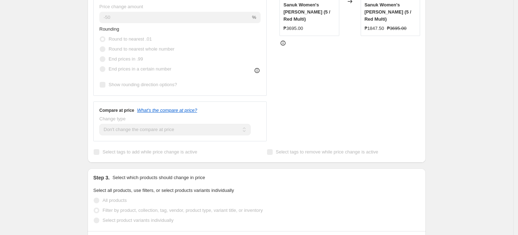
scroll to position [206, 0]
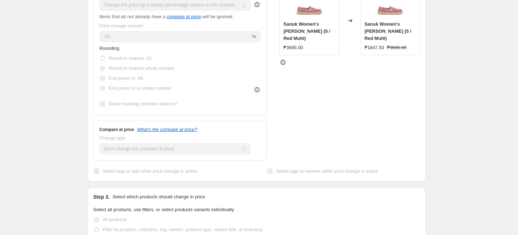
click at [460, 73] on div "[DATE] Permant Markdown Sanuk 50%. This page is ready [DATE] Permant Markdown S…" at bounding box center [257, 212] width 514 height 837
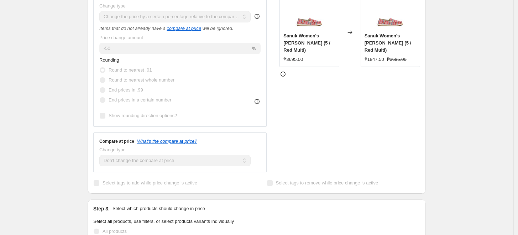
scroll to position [0, 0]
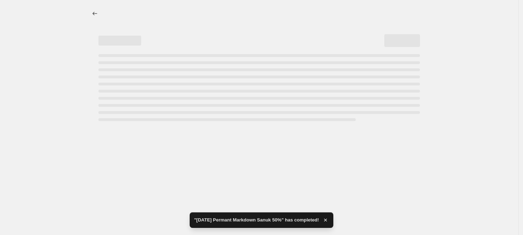
select select "pcap"
select select "no_change"
select select "tag"
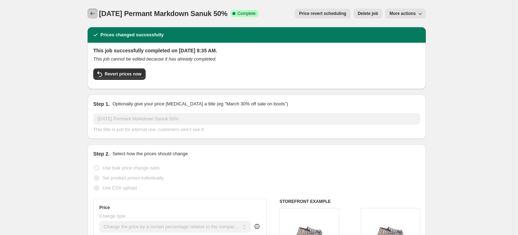
click at [93, 10] on icon "Price change jobs" at bounding box center [92, 13] width 7 height 7
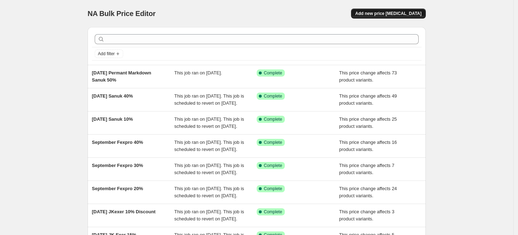
click at [403, 13] on span "Add new price [MEDICAL_DATA]" at bounding box center [389, 14] width 66 height 6
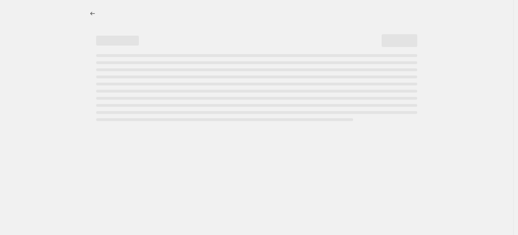
select select "percentage"
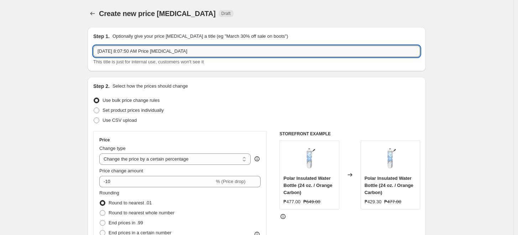
click at [227, 52] on input "[DATE] 8:07:50 AM Price [MEDICAL_DATA]" at bounding box center [256, 51] width 327 height 11
type input "e"
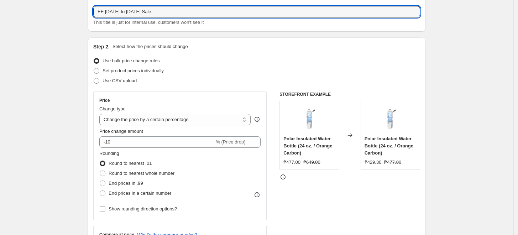
type input "EE [DATE] to [DATE] Sale"
click at [165, 76] on div "Use CSV upload" at bounding box center [256, 81] width 327 height 10
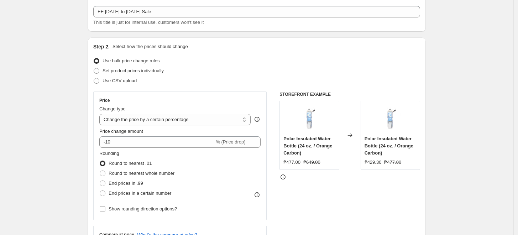
click at [165, 76] on div "Use CSV upload" at bounding box center [256, 81] width 327 height 10
click at [162, 72] on span "Set product prices individually" at bounding box center [133, 70] width 61 height 5
click at [94, 68] on input "Set product prices individually" at bounding box center [94, 68] width 0 height 0
radio input "true"
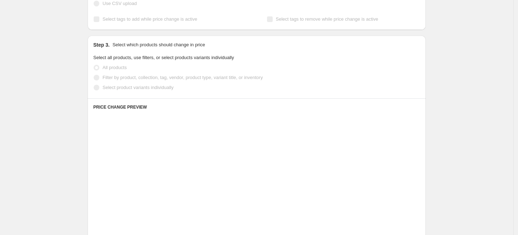
scroll to position [119, 0]
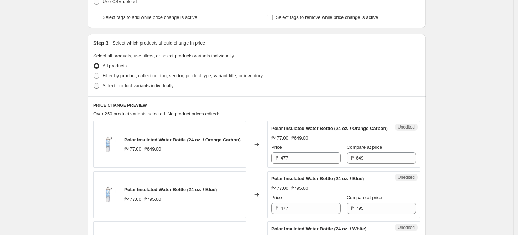
click at [137, 87] on span "Select product variants individually" at bounding box center [138, 85] width 71 height 5
click at [94, 83] on input "Select product variants individually" at bounding box center [94, 83] width 0 height 0
radio input "true"
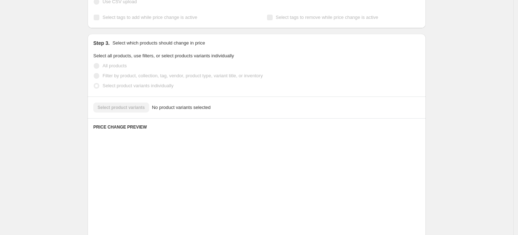
click at [115, 109] on div "Select product variants No product variants selected" at bounding box center [256, 108] width 327 height 10
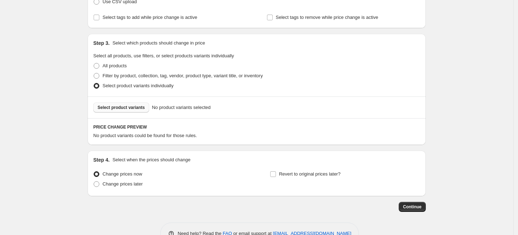
click at [136, 105] on span "Select product variants" at bounding box center [121, 108] width 47 height 6
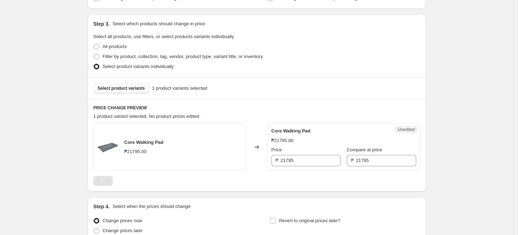
scroll to position [198, 0]
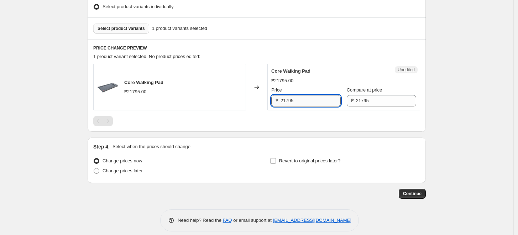
drag, startPoint x: 322, startPoint y: 102, endPoint x: 298, endPoint y: 102, distance: 23.9
click at [298, 102] on input "21795" at bounding box center [311, 100] width 60 height 11
type input "2"
type input "17460"
click at [291, 113] on div "Core Walking Pad ₱21795.00 Changed to Unedited Core Walking Pad ₱21795.00 Price…" at bounding box center [256, 95] width 327 height 62
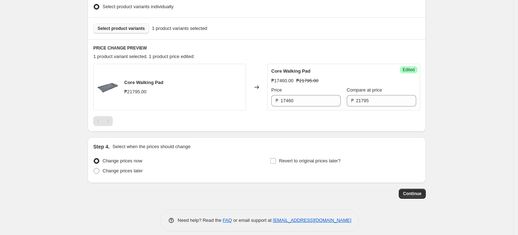
click at [106, 27] on span "Select product variants" at bounding box center [121, 29] width 47 height 6
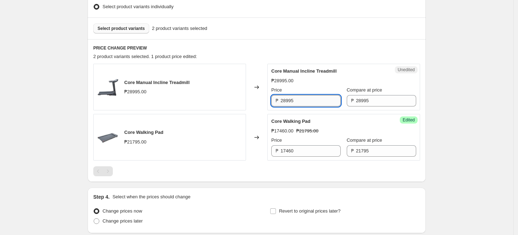
drag, startPoint x: 309, startPoint y: 102, endPoint x: 291, endPoint y: 102, distance: 17.8
click at [291, 102] on input "28995" at bounding box center [311, 100] width 60 height 11
type input "2"
type input "23220"
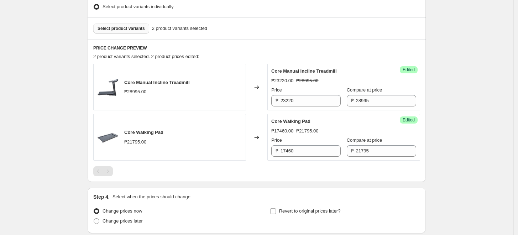
click at [286, 41] on div "PRICE CHANGE PREVIEW 2 product variants selected. 2 product prices edited: Core…" at bounding box center [257, 110] width 338 height 143
click at [131, 31] on button "Select product variants" at bounding box center [121, 29] width 56 height 10
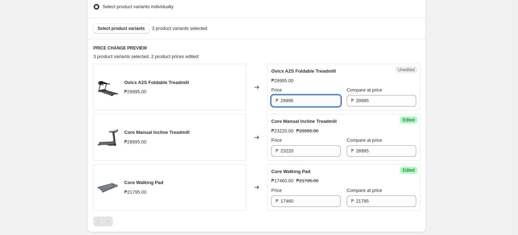
click at [320, 101] on input "29995" at bounding box center [311, 100] width 60 height 11
type input "2"
type input "24000"
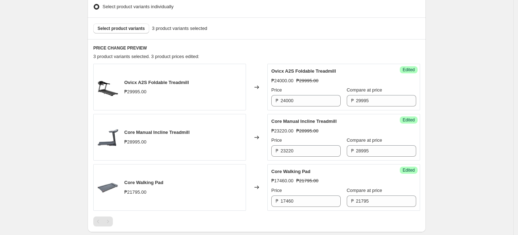
click at [314, 36] on div "Select product variants 3 product variants selected" at bounding box center [257, 28] width 338 height 22
click at [119, 27] on span "Select product variants" at bounding box center [121, 29] width 47 height 6
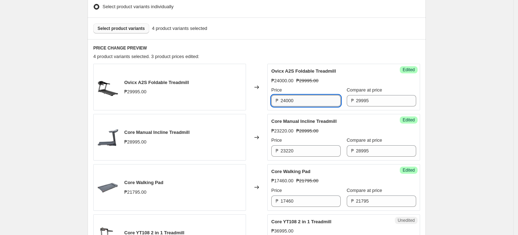
click at [302, 97] on input "24000" at bounding box center [311, 100] width 60 height 11
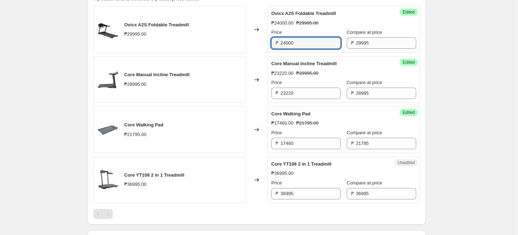
scroll to position [237, 0]
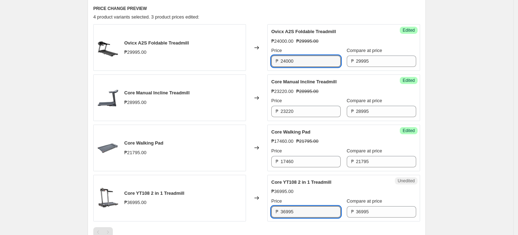
drag, startPoint x: 302, startPoint y: 210, endPoint x: 134, endPoint y: 204, distance: 167.9
click at [147, 204] on div "Core YT108 2 in 1 Treadmill ₱36995.00 Changed to Unedited Core YT108 2 in 1 Tre…" at bounding box center [256, 198] width 327 height 47
type input "29580"
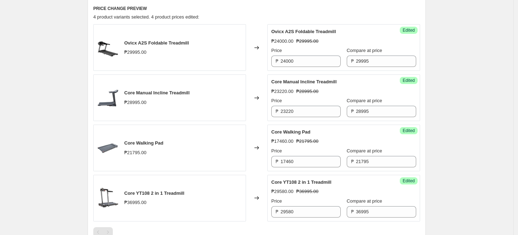
click at [405, 180] on span "Edited" at bounding box center [409, 181] width 12 height 6
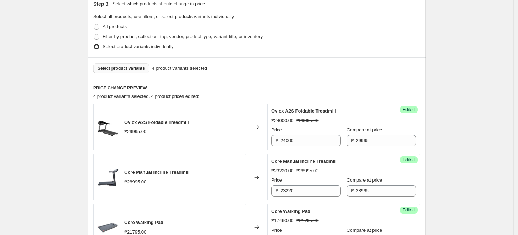
scroll to position [119, 0]
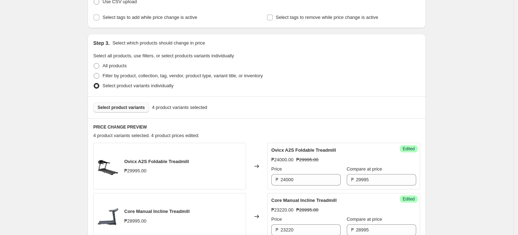
click at [105, 108] on span "Select product variants" at bounding box center [121, 108] width 47 height 6
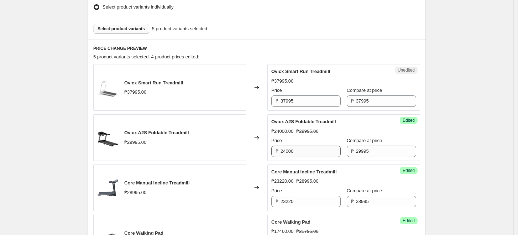
scroll to position [198, 0]
drag, startPoint x: 314, startPoint y: 100, endPoint x: 71, endPoint y: 88, distance: 242.6
click at [71, 88] on div "Create new price [MEDICAL_DATA]. This page is ready Create new price [MEDICAL_D…" at bounding box center [257, 122] width 514 height 641
type input "26580"
click at [200, 43] on div "PRICE CHANGE PREVIEW 5 product variants selected. 4 product prices edited: Ovic…" at bounding box center [257, 185] width 338 height 293
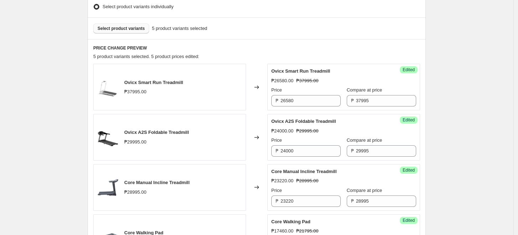
click at [123, 28] on span "Select product variants" at bounding box center [121, 29] width 47 height 6
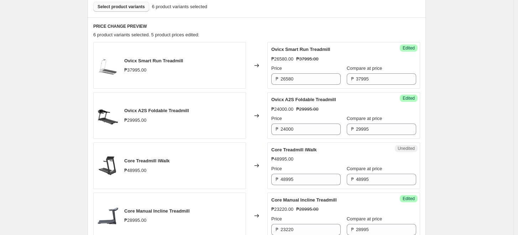
scroll to position [237, 0]
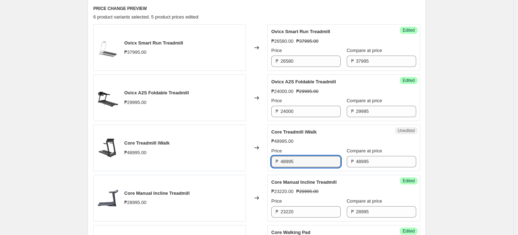
drag, startPoint x: 304, startPoint y: 165, endPoint x: 135, endPoint y: 142, distance: 170.4
click at [156, 143] on div "Core Treadmill iWalk ₱48995.00 Changed to Unedited Core Treadmill iWalk ₱48995.…" at bounding box center [256, 148] width 327 height 47
type input "39180"
click at [390, 136] on div "Core Treadmill iWalk ₱48995.00 Price ₱ 39180 Compare at price ₱ 48995" at bounding box center [343, 148] width 145 height 39
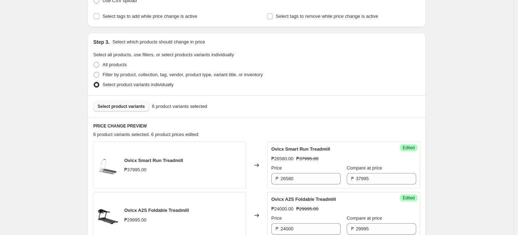
scroll to position [119, 0]
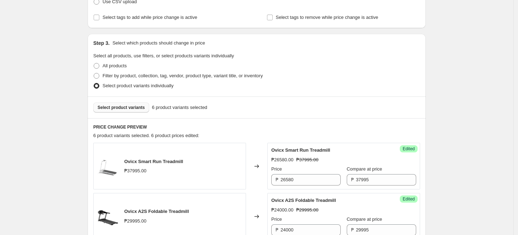
click at [128, 110] on button "Select product variants" at bounding box center [121, 108] width 56 height 10
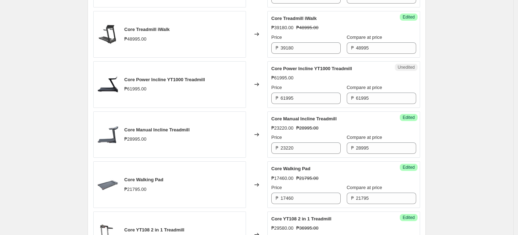
scroll to position [356, 0]
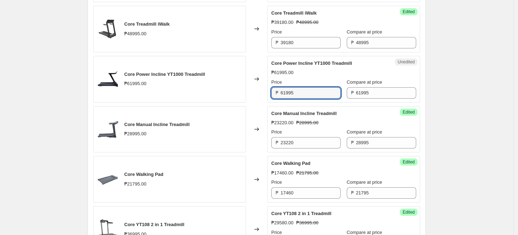
drag, startPoint x: 304, startPoint y: 92, endPoint x: 125, endPoint y: 67, distance: 180.6
click at [125, 67] on div "Core Power Incline YT1000 Treadmill ₱61995.00 Changed to Unedited Core Power In…" at bounding box center [256, 79] width 327 height 47
type input "49620"
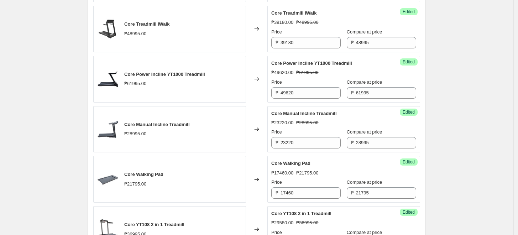
click at [54, 136] on div "Create new price [MEDICAL_DATA]. This page is ready Create new price [MEDICAL_D…" at bounding box center [257, 14] width 514 height 741
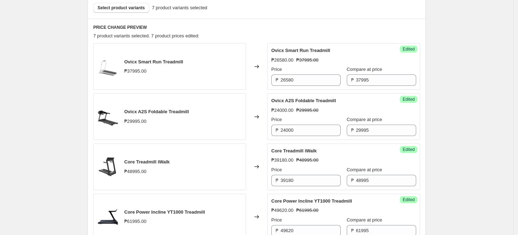
scroll to position [198, 0]
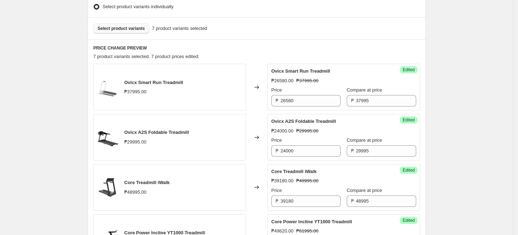
click at [135, 30] on span "Select product variants" at bounding box center [121, 29] width 47 height 6
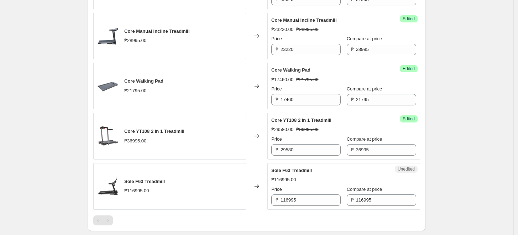
scroll to position [475, 0]
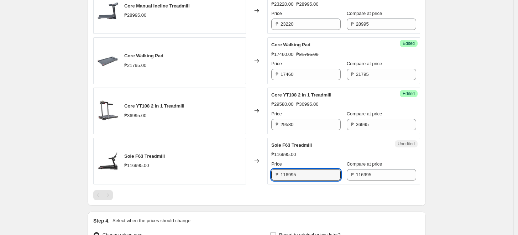
drag, startPoint x: 309, startPoint y: 170, endPoint x: 200, endPoint y: 170, distance: 108.3
click at [201, 170] on div "Sole F63 Treadmill ₱116995.00 Changed to Unedited Sole F63 Treadmill ₱116995.00…" at bounding box center [256, 161] width 327 height 47
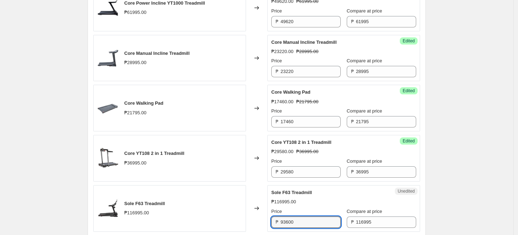
type input "93600"
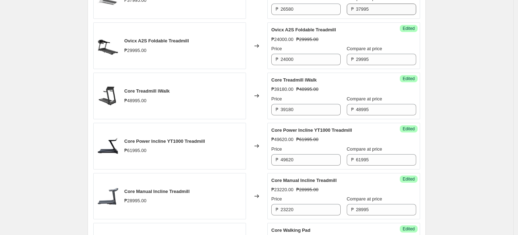
scroll to position [190, 0]
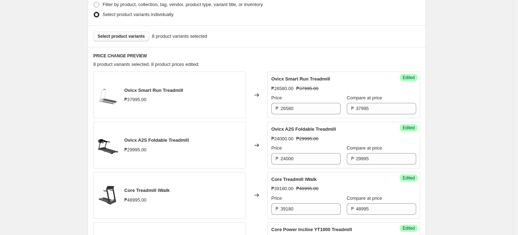
click at [123, 33] on span "Select product variants" at bounding box center [121, 36] width 47 height 6
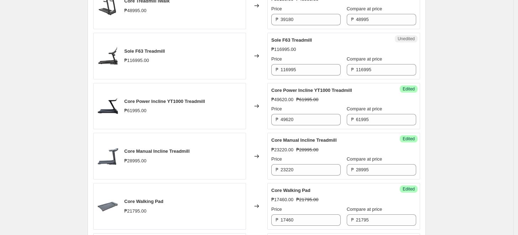
scroll to position [388, 0]
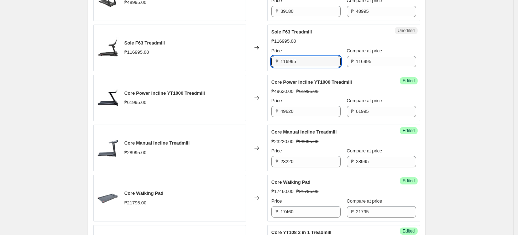
drag, startPoint x: 319, startPoint y: 57, endPoint x: 55, endPoint y: 46, distance: 264.6
click at [126, 47] on div "Sole F63 Treadmill ₱116995.00 Changed to Unedited Sole F63 Treadmill ₱116995.00…" at bounding box center [256, 48] width 327 height 47
type input "93600"
click at [498, 72] on div "Create new price [MEDICAL_DATA]. This page is ready Create new price [MEDICAL_D…" at bounding box center [257, 32] width 514 height 841
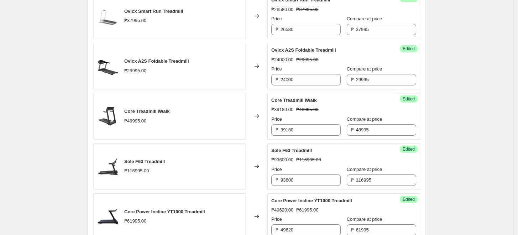
scroll to position [190, 0]
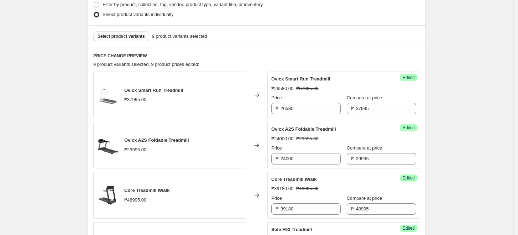
click at [133, 33] on span "Select product variants" at bounding box center [121, 36] width 47 height 6
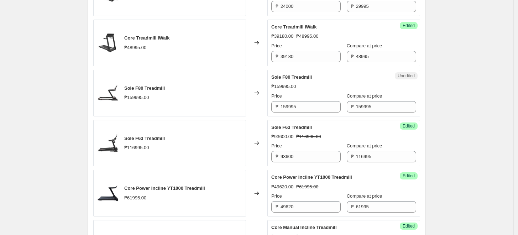
scroll to position [348, 0]
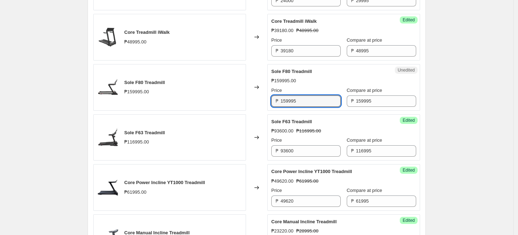
drag, startPoint x: 309, startPoint y: 102, endPoint x: 264, endPoint y: 102, distance: 44.9
click at [264, 102] on div "Sole F80 Treadmill ₱159995.00 Changed to Unedited Sole F80 Treadmill ₱159995.00…" at bounding box center [256, 87] width 327 height 47
type input "127980"
click at [402, 55] on input "48995" at bounding box center [386, 50] width 60 height 11
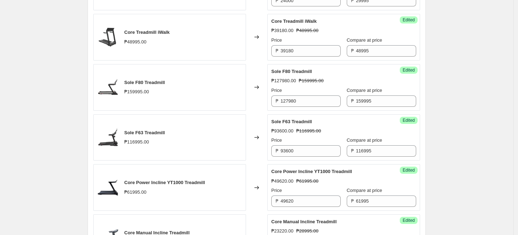
click at [503, 92] on div "Create new price [MEDICAL_DATA]. This page is ready Create new price [MEDICAL_D…" at bounding box center [257, 97] width 514 height 891
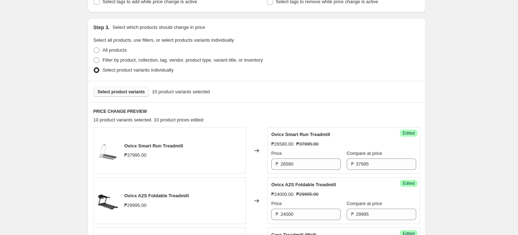
scroll to position [111, 0]
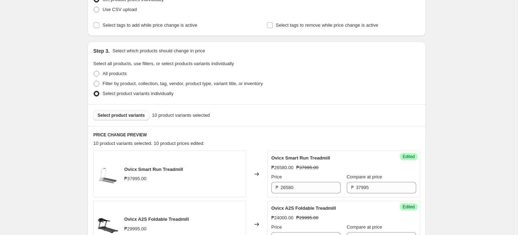
click at [126, 122] on div "Select product variants 10 product variants selected" at bounding box center [257, 115] width 338 height 22
click at [131, 116] on span "Select product variants" at bounding box center [121, 116] width 47 height 6
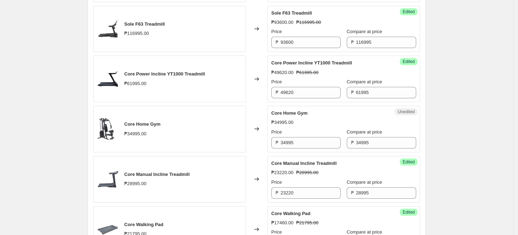
scroll to position [467, 0]
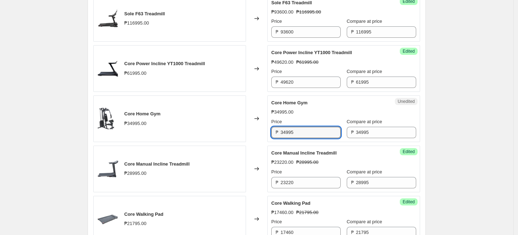
drag, startPoint x: 315, startPoint y: 130, endPoint x: 207, endPoint y: 130, distance: 108.0
click at [207, 130] on div "Core Home Gym ₱34995.00 Changed to Unedited Core Home Gym ₱34995.00 Price ₱ 349…" at bounding box center [256, 118] width 327 height 47
type input "28020"
click at [468, 129] on div "Create new price [MEDICAL_DATA]. This page is ready Create new price [MEDICAL_D…" at bounding box center [257, 4] width 514 height 942
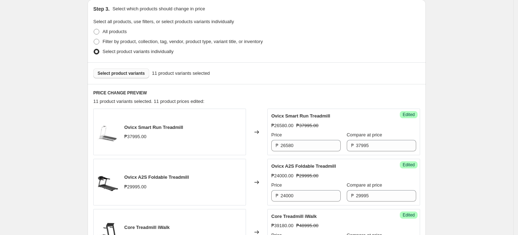
scroll to position [150, 0]
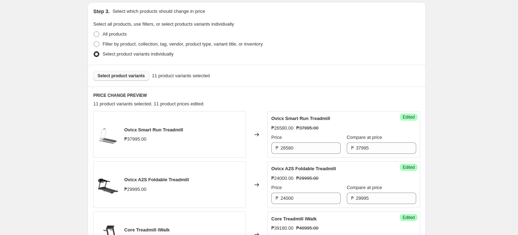
click at [129, 74] on span "Select product variants" at bounding box center [121, 76] width 47 height 6
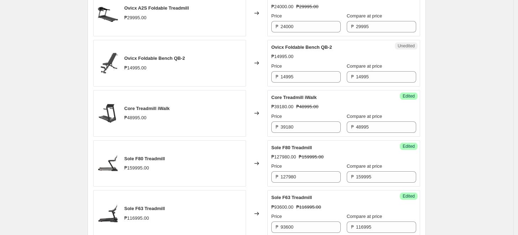
scroll to position [309, 0]
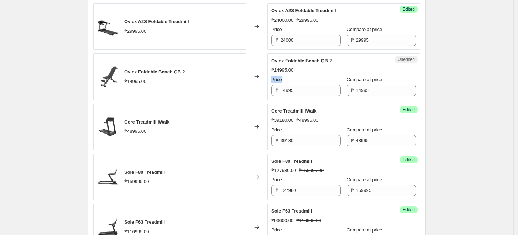
drag, startPoint x: 304, startPoint y: 82, endPoint x: 268, endPoint y: 82, distance: 36.0
click at [268, 82] on div "Ovicx Foldable Bench QB-2 ₱14995.00 Changed to Unedited Ovicx Foldable Bench QB…" at bounding box center [256, 76] width 327 height 47
drag, startPoint x: 318, startPoint y: 98, endPoint x: 307, endPoint y: 96, distance: 10.5
click at [315, 97] on div "Unedited Ovicx Foldable Bench QB-2 ₱14995.00 Price ₱ 14995 Compare at price ₱ 1…" at bounding box center [344, 76] width 153 height 47
drag, startPoint x: 307, startPoint y: 96, endPoint x: 304, endPoint y: 89, distance: 7.3
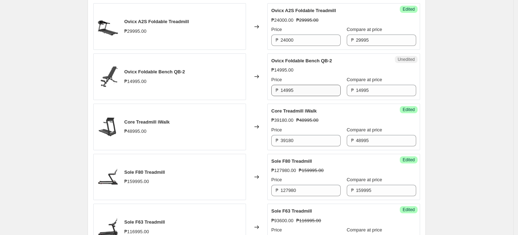
click at [304, 89] on div "Unedited Ovicx Foldable Bench QB-2 ₱14995.00 Price ₱ 14995 Compare at price ₱ 1…" at bounding box center [344, 76] width 153 height 47
drag, startPoint x: 304, startPoint y: 89, endPoint x: 175, endPoint y: 89, distance: 128.6
click at [178, 89] on div "Ovicx Foldable Bench QB-2 ₱14995.00 Changed to Unedited Ovicx Foldable Bench QB…" at bounding box center [256, 76] width 327 height 47
type input "12000"
click at [229, 74] on div "Ovicx Foldable Bench QB-2 ₱14995.00" at bounding box center [169, 76] width 153 height 47
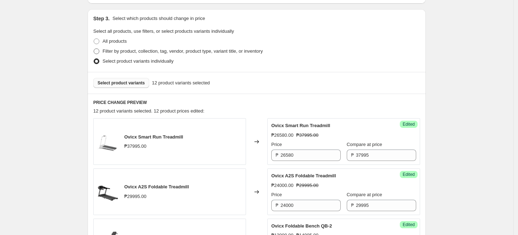
scroll to position [111, 0]
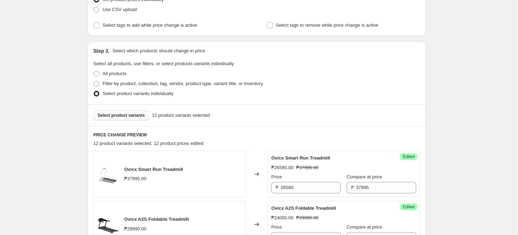
click at [125, 107] on div "Select product variants 12 product variants selected" at bounding box center [257, 115] width 338 height 22
click at [121, 113] on span "Select product variants" at bounding box center [121, 116] width 47 height 6
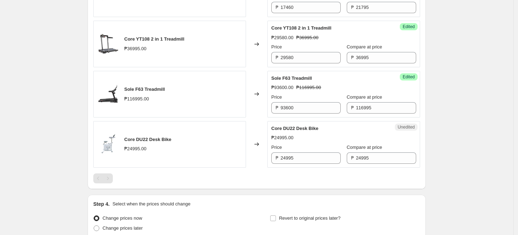
scroll to position [744, 0]
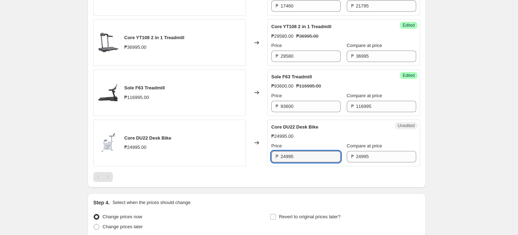
drag, startPoint x: 300, startPoint y: 157, endPoint x: 157, endPoint y: 140, distance: 143.2
click at [168, 140] on div "Core DU22 Desk Bike ₱24995.00 Changed to Unedited Core DU22 Desk Bike ₱24995.00…" at bounding box center [256, 143] width 327 height 47
type input "19980"
drag, startPoint x: 159, startPoint y: 140, endPoint x: 152, endPoint y: 145, distance: 8.2
click at [157, 141] on div "Core DU22 Desk Bike ₱24995.00" at bounding box center [147, 143] width 47 height 16
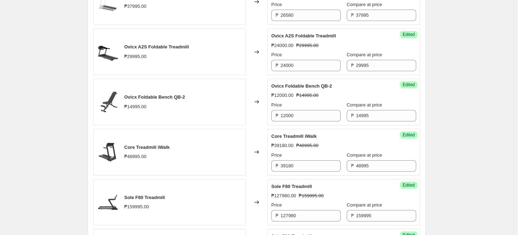
scroll to position [190, 0]
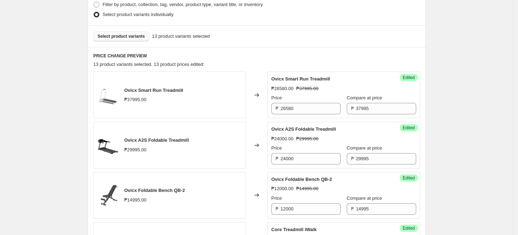
click at [125, 34] on span "Select product variants" at bounding box center [121, 36] width 47 height 6
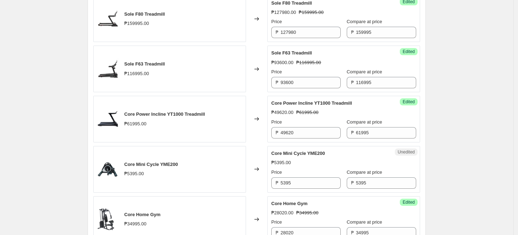
scroll to position [467, 0]
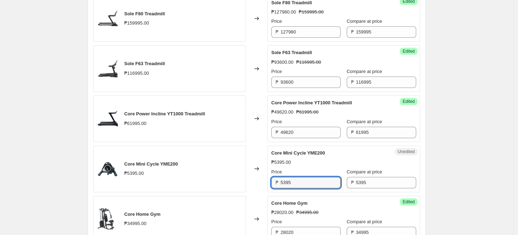
drag, startPoint x: 292, startPoint y: 181, endPoint x: 199, endPoint y: 171, distance: 93.8
click at [199, 171] on div "Core Mini Cycle YME200 ₱5395.00 Changed to Unedited Core Mini Cycle YME200 ₱539…" at bounding box center [256, 169] width 327 height 47
type input "3780"
click at [498, 160] on div "Create new price [MEDICAL_DATA]. This page is ready Create new price [MEDICAL_D…" at bounding box center [257, 79] width 514 height 1092
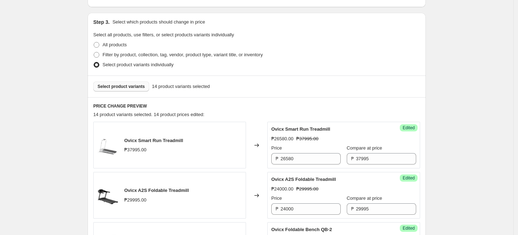
scroll to position [119, 0]
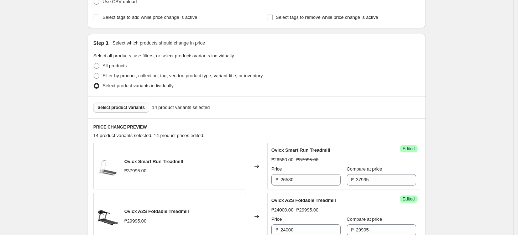
click at [115, 112] on button "Select product variants" at bounding box center [121, 108] width 56 height 10
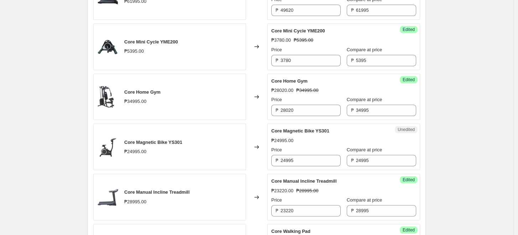
scroll to position [594, 0]
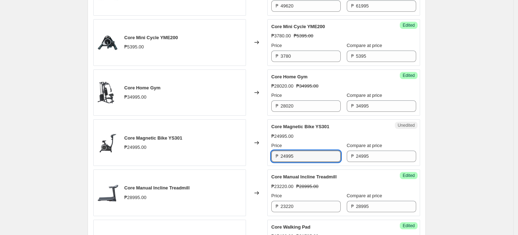
drag, startPoint x: 310, startPoint y: 150, endPoint x: 154, endPoint y: 139, distance: 156.8
click at [157, 139] on div "Core Magnetic Bike YS301 ₱24995.00 Changed to Unedited Core Magnetic Bike YS301…" at bounding box center [256, 142] width 327 height 47
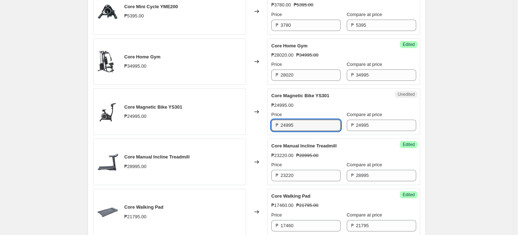
scroll to position [633, 0]
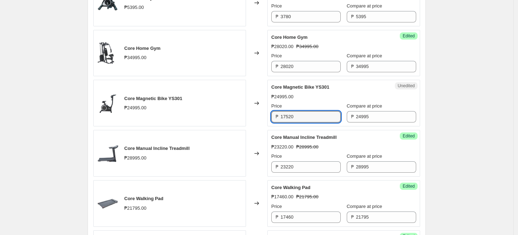
type input "17520"
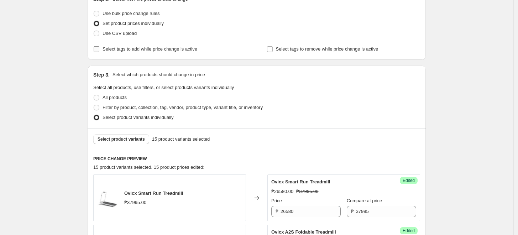
scroll to position [79, 0]
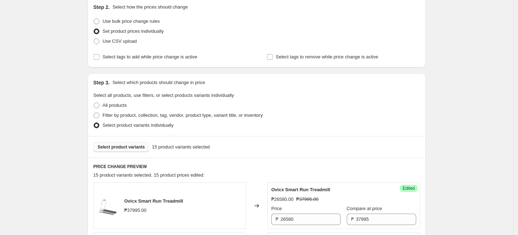
click at [118, 150] on button "Select product variants" at bounding box center [121, 147] width 56 height 10
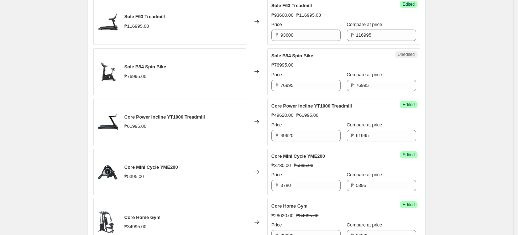
scroll to position [514, 0]
drag, startPoint x: 321, startPoint y: 84, endPoint x: 135, endPoint y: 83, distance: 185.3
click at [135, 83] on div "Sole B94 Spin Bike ₱76995.00 Changed to Unedited Sole B94 Spin Bike ₱76995.00 P…" at bounding box center [256, 71] width 327 height 47
type input "61620"
click at [495, 82] on div "Create new price [MEDICAL_DATA]. This page is ready Create new price [MEDICAL_D…" at bounding box center [257, 82] width 514 height 1192
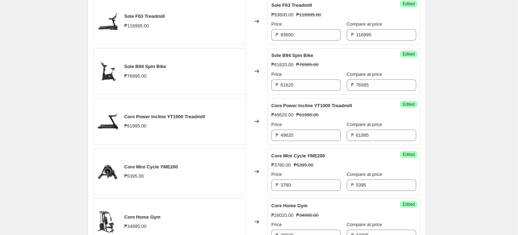
click at [464, 83] on div "Create new price [MEDICAL_DATA]. This page is ready Create new price [MEDICAL_D…" at bounding box center [257, 82] width 514 height 1192
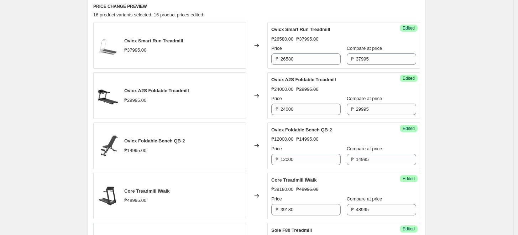
scroll to position [158, 0]
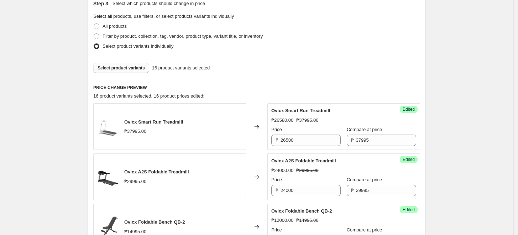
click at [124, 68] on span "Select product variants" at bounding box center [121, 68] width 47 height 6
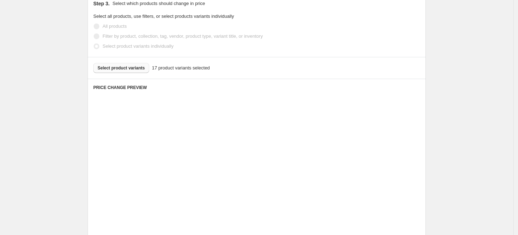
drag, startPoint x: 512, startPoint y: 65, endPoint x: 490, endPoint y: 80, distance: 27.3
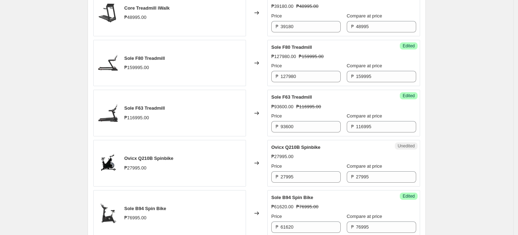
scroll to position [435, 0]
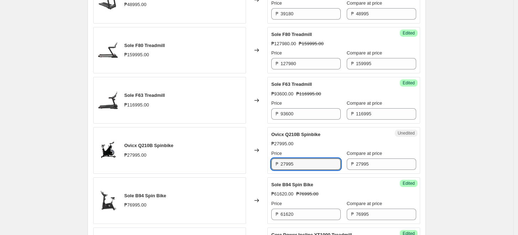
drag, startPoint x: 287, startPoint y: 164, endPoint x: 65, endPoint y: 162, distance: 222.0
click at [65, 162] on div "Create new price [MEDICAL_DATA]. This page is ready Create new price [MEDICAL_D…" at bounding box center [257, 186] width 514 height 1243
type input "19620"
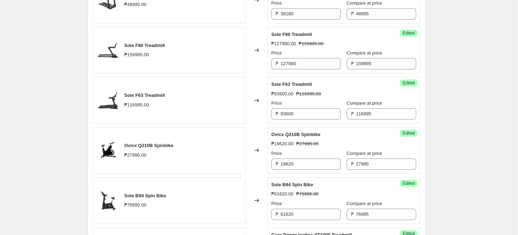
click at [435, 117] on div "Create new price [MEDICAL_DATA]. This page is ready Create new price [MEDICAL_D…" at bounding box center [257, 186] width 356 height 1243
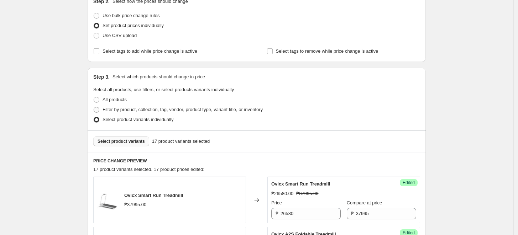
scroll to position [40, 0]
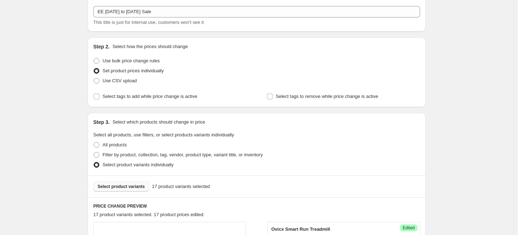
click at [125, 187] on span "Select product variants" at bounding box center [121, 187] width 47 height 6
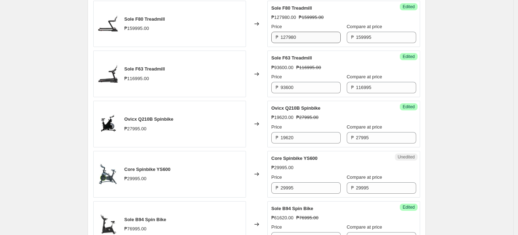
scroll to position [475, 0]
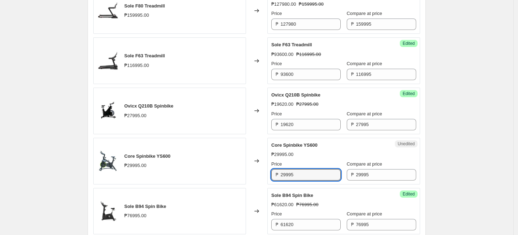
drag, startPoint x: 305, startPoint y: 172, endPoint x: 193, endPoint y: 172, distance: 111.9
click at [193, 172] on div "Core Spinbike YS600 ₱29995.00 Changed to Unedited Core Spinbike YS600 ₱29995.00…" at bounding box center [256, 161] width 327 height 47
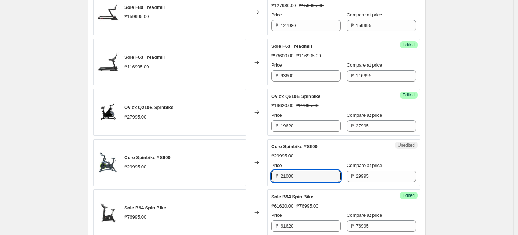
type input "21000"
click at [490, 131] on div "Create new price [MEDICAL_DATA]. This page is ready Create new price [MEDICAL_D…" at bounding box center [257, 173] width 514 height 1293
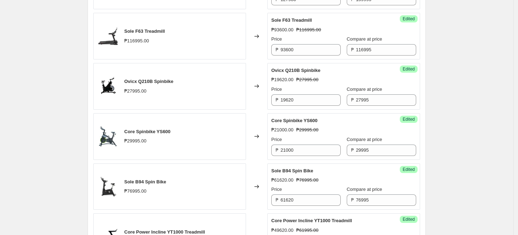
scroll to position [513, 0]
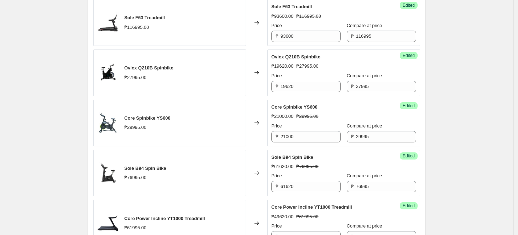
click at [500, 90] on div "Create new price [MEDICAL_DATA]. This page is ready Create new price [MEDICAL_D…" at bounding box center [257, 133] width 514 height 1293
drag, startPoint x: 500, startPoint y: 90, endPoint x: 484, endPoint y: 89, distance: 15.8
click at [499, 90] on div "Create new price [MEDICAL_DATA]. This page is ready Create new price [MEDICAL_D…" at bounding box center [257, 133] width 514 height 1293
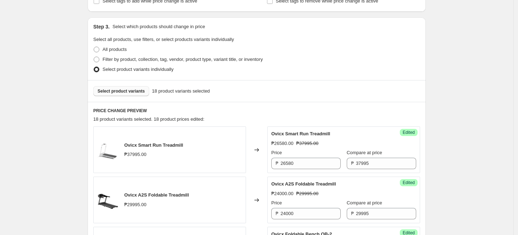
scroll to position [78, 0]
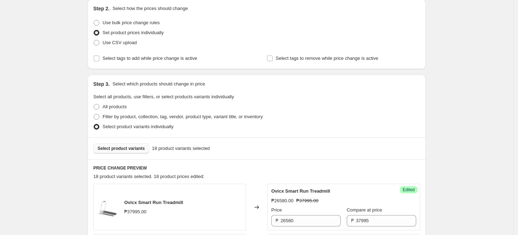
click at [135, 152] on button "Select product variants" at bounding box center [121, 149] width 56 height 10
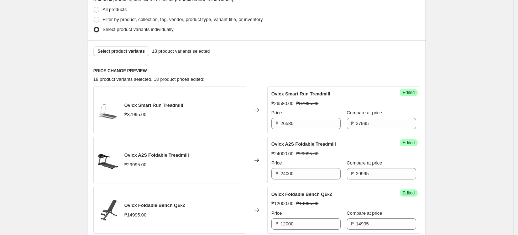
scroll to position [185, 0]
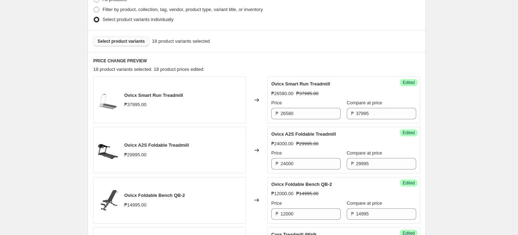
click at [110, 41] on span "Select product variants" at bounding box center [121, 41] width 47 height 6
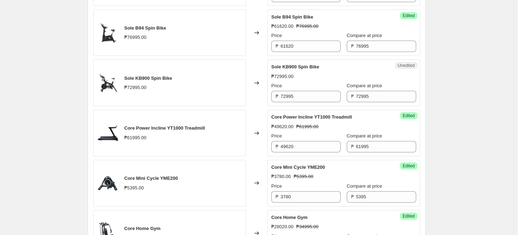
scroll to position [660, 0]
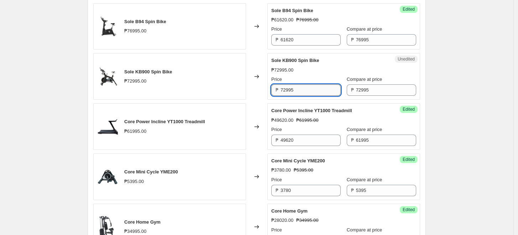
click at [307, 88] on input "72995" at bounding box center [311, 89] width 60 height 11
type input "7"
type input "58380"
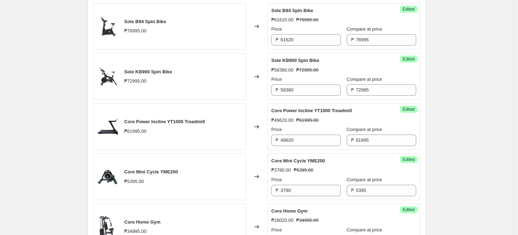
click at [475, 104] on div "Create new price [MEDICAL_DATA]. This page is ready Create new price [MEDICAL_D…" at bounding box center [257, 11] width 514 height 1343
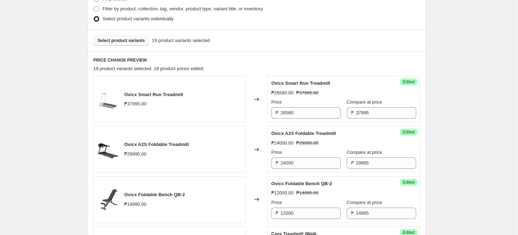
scroll to position [185, 0]
click at [136, 38] on button "Select product variants" at bounding box center [121, 41] width 56 height 10
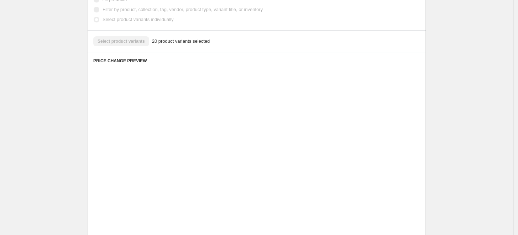
click at [363, 59] on h6 "PRICE CHANGE PREVIEW" at bounding box center [256, 61] width 327 height 6
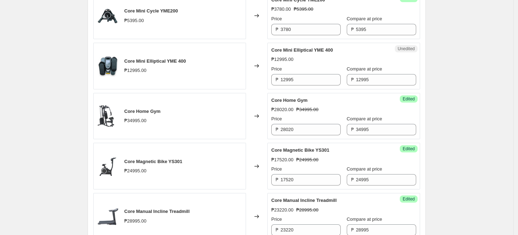
scroll to position [813, 0]
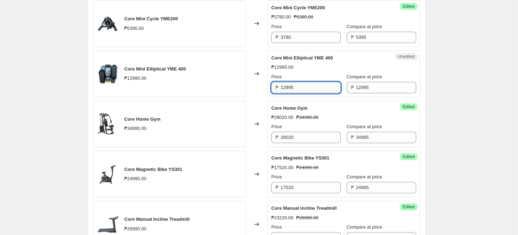
click at [309, 82] on input "12995" at bounding box center [311, 87] width 60 height 11
type input "1"
type input "9090"
drag, startPoint x: 448, startPoint y: 56, endPoint x: 450, endPoint y: 60, distance: 4.6
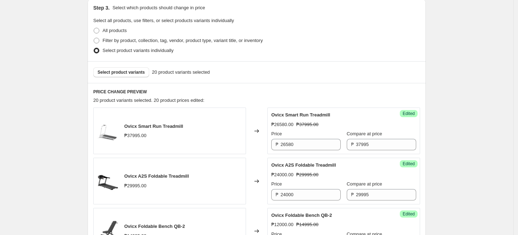
scroll to position [158, 0]
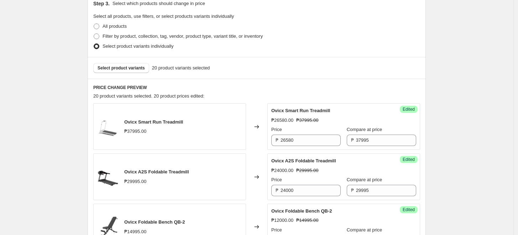
click at [131, 62] on div "Select product variants 20 product variants selected" at bounding box center [257, 68] width 338 height 22
click at [139, 66] on span "Select product variants" at bounding box center [121, 68] width 47 height 6
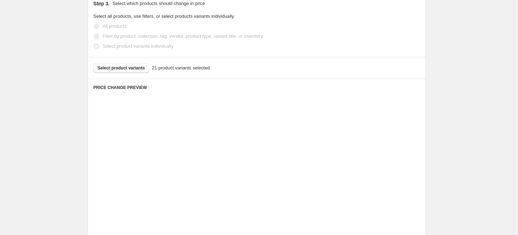
drag, startPoint x: 139, startPoint y: 66, endPoint x: 450, endPoint y: 78, distance: 311.3
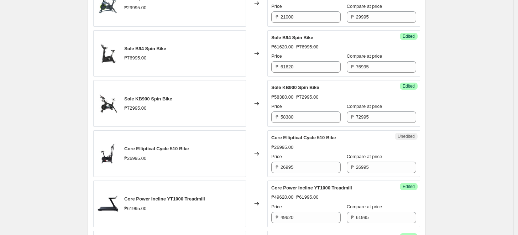
scroll to position [633, 0]
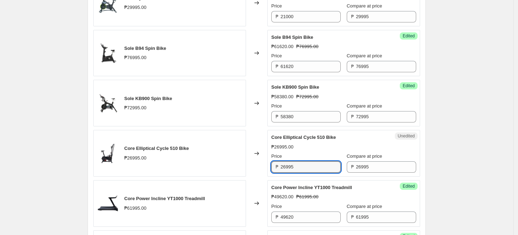
drag, startPoint x: 322, startPoint y: 166, endPoint x: 10, endPoint y: 140, distance: 312.4
click at [30, 143] on div "Create new price [MEDICAL_DATA]. This page is ready Create new price [MEDICAL_D…" at bounding box center [257, 63] width 514 height 1393
type input "18900"
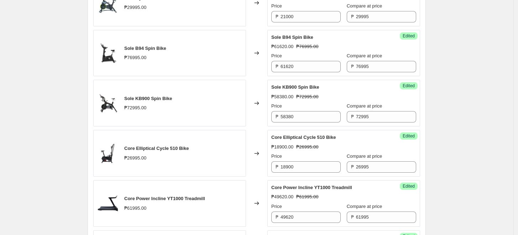
click at [393, 146] on div "₱18900.00 ₱26995.00" at bounding box center [343, 147] width 145 height 7
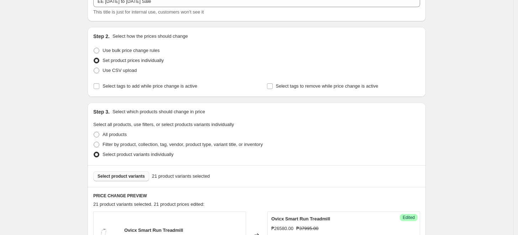
scroll to position [79, 0]
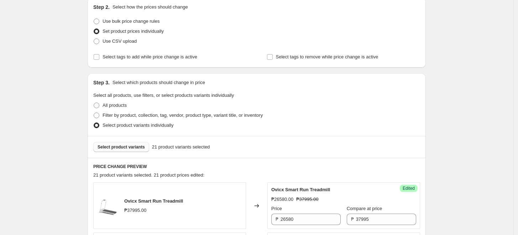
click at [125, 146] on span "Select product variants" at bounding box center [121, 147] width 47 height 6
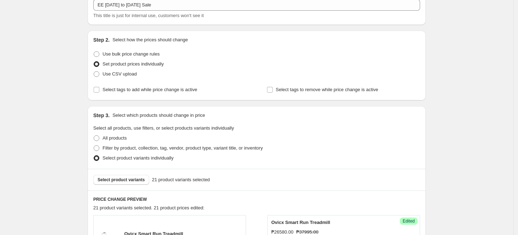
scroll to position [107, 0]
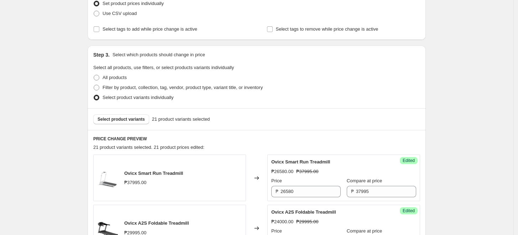
click at [162, 116] on span "21 product variants selected" at bounding box center [181, 119] width 58 height 7
click at [144, 122] on span "Select product variants" at bounding box center [121, 120] width 47 height 6
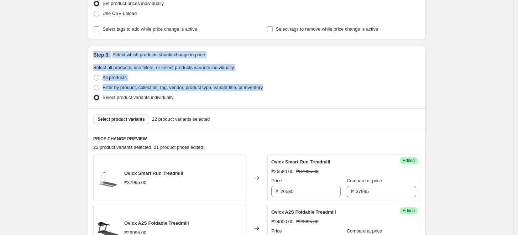
drag, startPoint x: 516, startPoint y: 37, endPoint x: 519, endPoint y: 92, distance: 55.0
click at [518, 92] on html "Home Settings Plans Skip to content Create new price [MEDICAL_DATA]. This page …" at bounding box center [259, 10] width 518 height 235
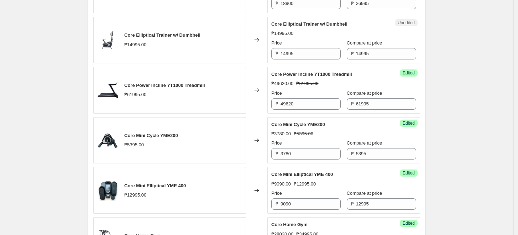
scroll to position [715, 0]
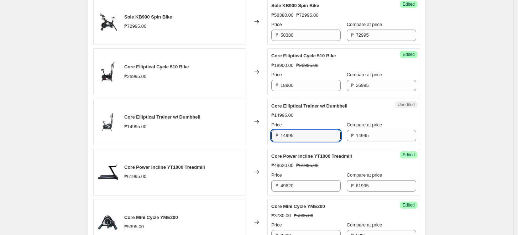
drag, startPoint x: 301, startPoint y: 136, endPoint x: 160, endPoint y: 134, distance: 141.1
click at [175, 134] on div "Core Elliptical Trainer w/ Dumbbell ₱14995.00 Changed to Unedited Core Elliptic…" at bounding box center [256, 122] width 327 height 47
type input "10500"
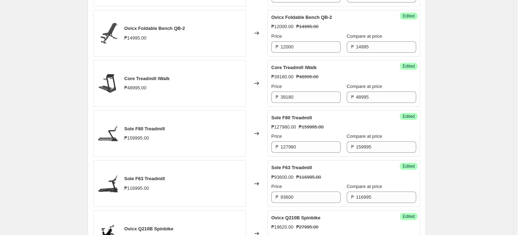
scroll to position [128, 0]
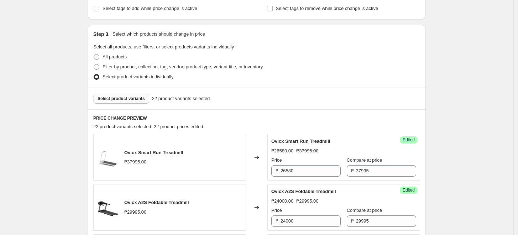
click at [116, 99] on span "Select product variants" at bounding box center [121, 99] width 47 height 6
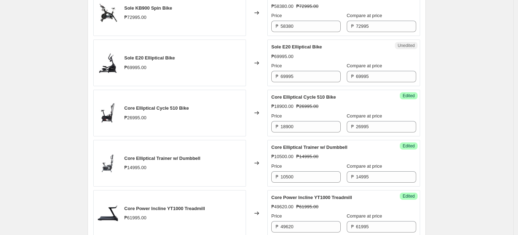
scroll to position [725, 0]
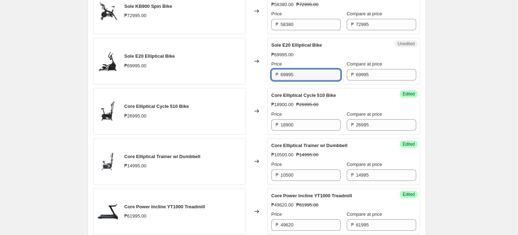
drag, startPoint x: 330, startPoint y: 74, endPoint x: 209, endPoint y: 69, distance: 120.5
click at [209, 69] on div "Sole E20 Elliptical Bike ₱69995.00 Changed to Unedited Sole E20 Elliptical Bike…" at bounding box center [256, 61] width 327 height 47
type input "55980"
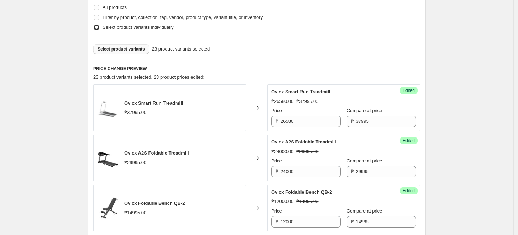
scroll to position [130, 0]
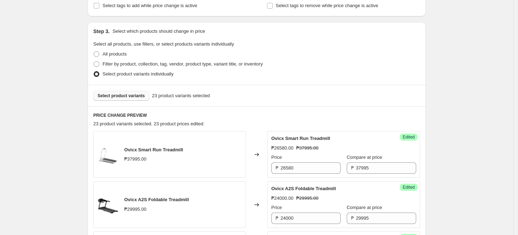
click at [115, 93] on button "Select product variants" at bounding box center [121, 96] width 56 height 10
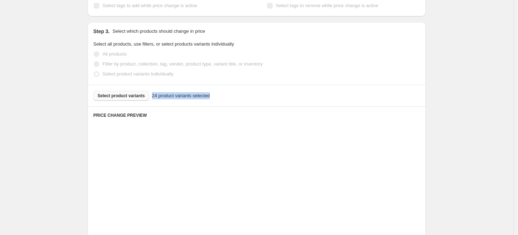
drag, startPoint x: 457, startPoint y: 86, endPoint x: 474, endPoint y: 77, distance: 19.3
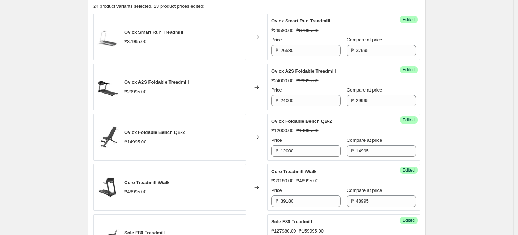
scroll to position [114, 0]
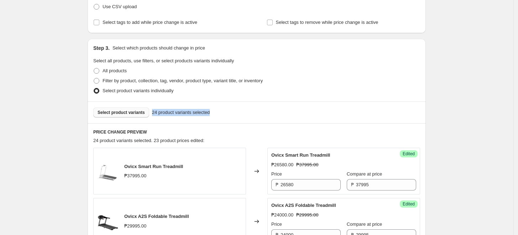
click at [137, 113] on span "Select product variants" at bounding box center [121, 113] width 47 height 6
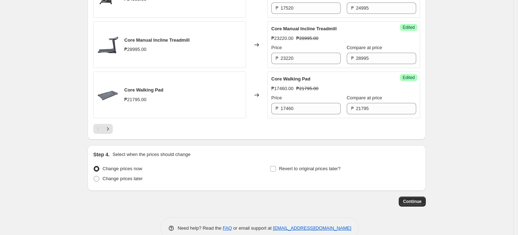
scroll to position [1156, 0]
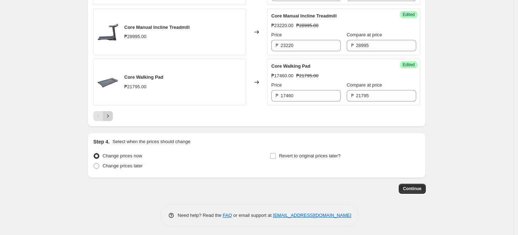
click at [108, 115] on icon "Next" at bounding box center [107, 116] width 7 height 7
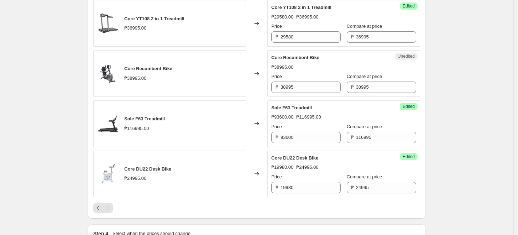
scroll to position [250, 0]
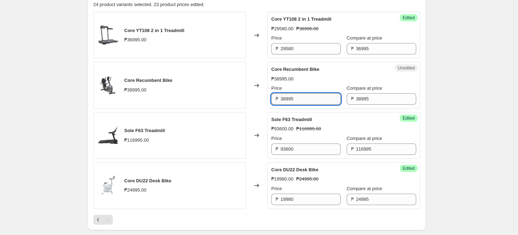
click at [304, 100] on input "38995" at bounding box center [311, 98] width 60 height 11
drag, startPoint x: 335, startPoint y: 97, endPoint x: 110, endPoint y: 96, distance: 225.2
click at [110, 96] on div "Core Recumbent Bike ₱38995.00 Changed to Unedited Core Recumbent Bike ₱38995.00…" at bounding box center [256, 85] width 327 height 47
type input "27300"
click at [502, 123] on div "Create new price [MEDICAL_DATA]. This page is ready Create new price [MEDICAL_D…" at bounding box center [257, 45] width 514 height 591
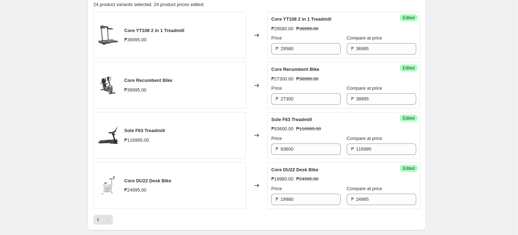
scroll to position [0, 0]
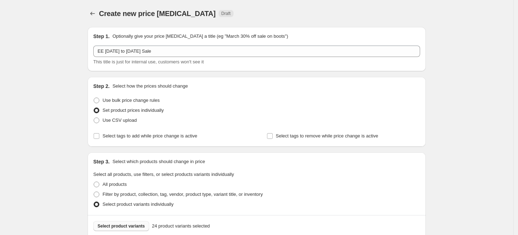
click at [134, 226] on span "Select product variants" at bounding box center [121, 226] width 47 height 6
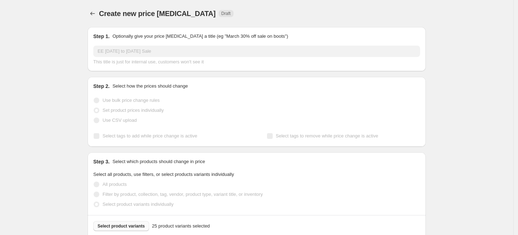
drag, startPoint x: 134, startPoint y: 226, endPoint x: 506, endPoint y: 85, distance: 397.6
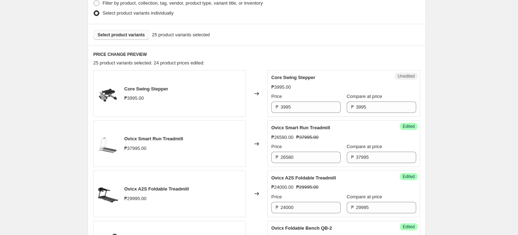
scroll to position [215, 0]
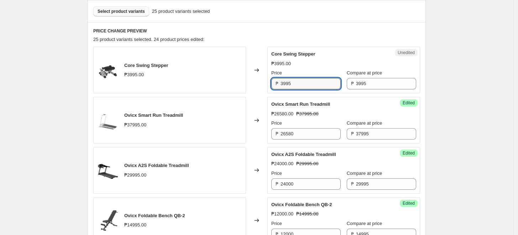
drag, startPoint x: 302, startPoint y: 87, endPoint x: 212, endPoint y: 82, distance: 91.0
click at [213, 83] on div "Core Swing Stepper ₱3995.00 Changed to Unedited Core Swing Stepper ₱3995.00 Pri…" at bounding box center [256, 70] width 327 height 47
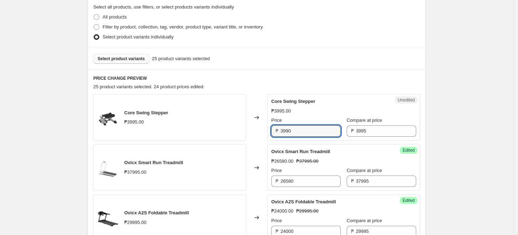
scroll to position [205, 0]
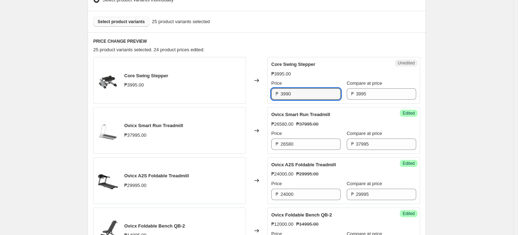
type input "3990"
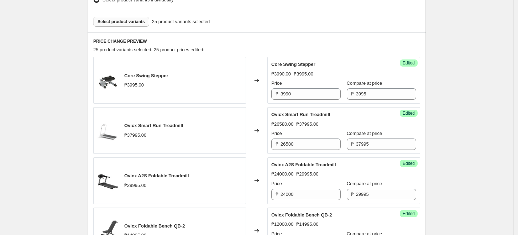
click at [131, 17] on button "Select product variants" at bounding box center [121, 22] width 56 height 10
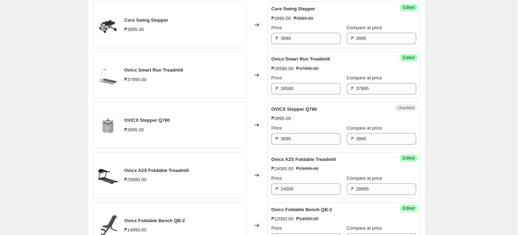
scroll to position [323, 0]
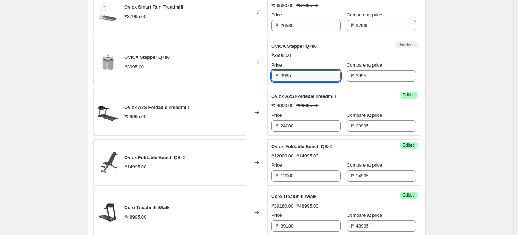
click at [319, 77] on input "3995" at bounding box center [311, 75] width 60 height 11
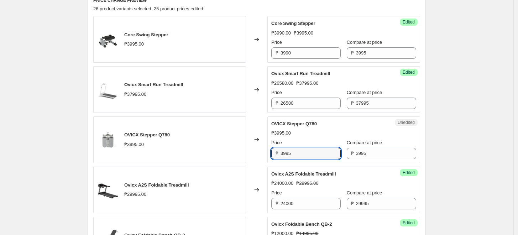
scroll to position [205, 0]
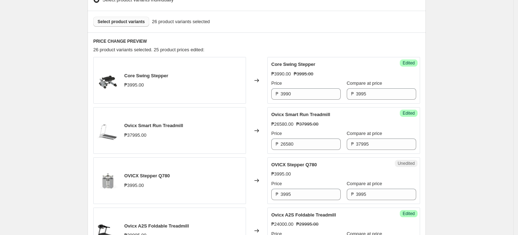
click at [136, 24] on span "Select product variants" at bounding box center [121, 22] width 47 height 6
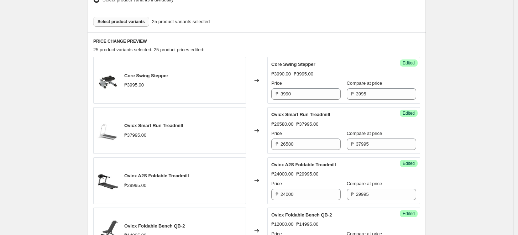
click at [125, 24] on span "Select product variants" at bounding box center [121, 22] width 47 height 6
drag, startPoint x: 125, startPoint y: 24, endPoint x: 470, endPoint y: 93, distance: 352.1
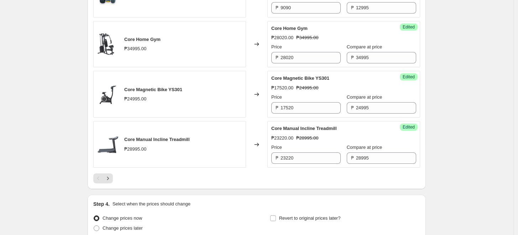
scroll to position [1156, 0]
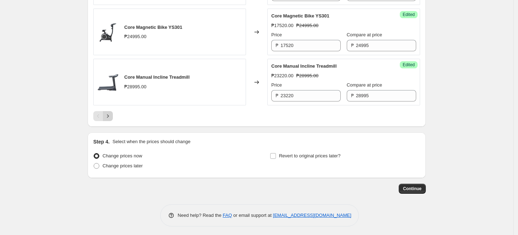
click at [109, 113] on icon "Next" at bounding box center [107, 116] width 7 height 7
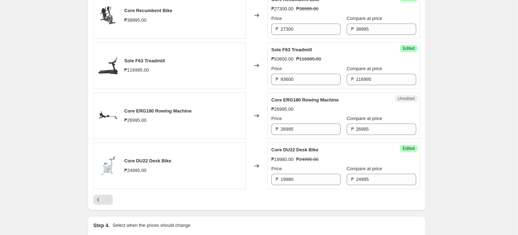
scroll to position [351, 0]
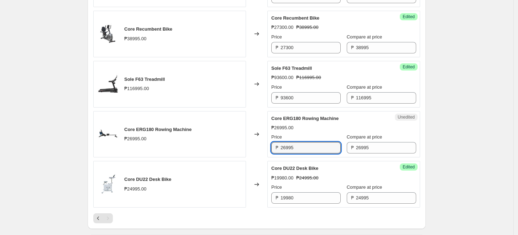
drag, startPoint x: 317, startPoint y: 144, endPoint x: 137, endPoint y: 126, distance: 180.8
click at [147, 136] on div "Core ERG180 Rowing Machine ₱26995.00 Changed to Unedited Core ERG180 Rowing Mac…" at bounding box center [256, 134] width 327 height 47
type input "21600"
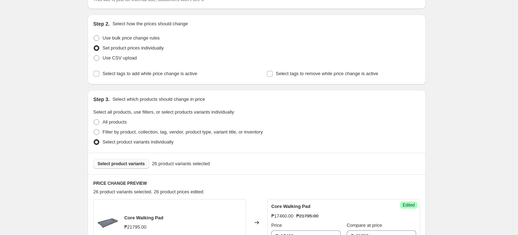
scroll to position [48, 0]
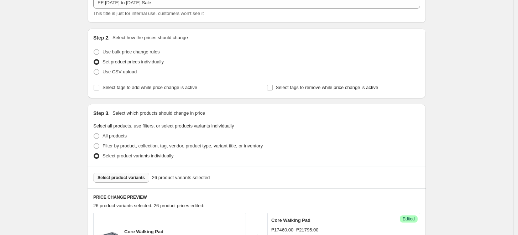
click at [100, 175] on span "Select product variants" at bounding box center [121, 178] width 47 height 6
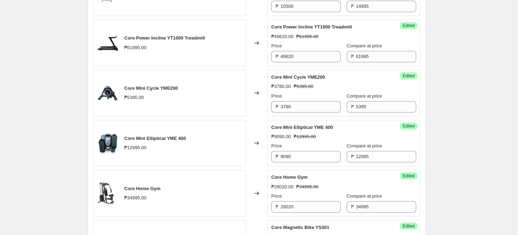
scroll to position [1156, 0]
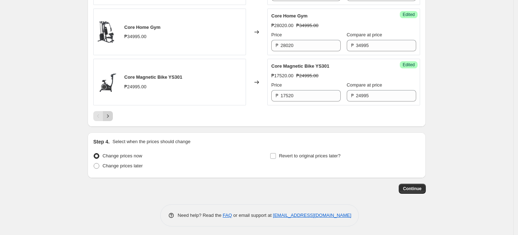
click at [112, 114] on icon "Next" at bounding box center [107, 116] width 7 height 7
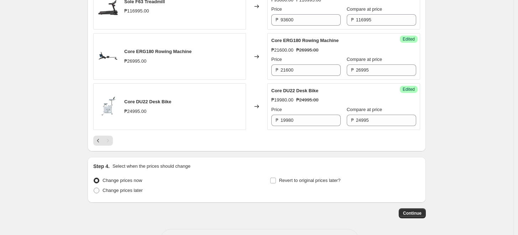
scroll to position [505, 0]
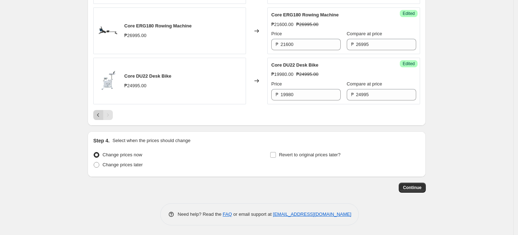
click at [99, 116] on icon "Previous" at bounding box center [98, 115] width 7 height 7
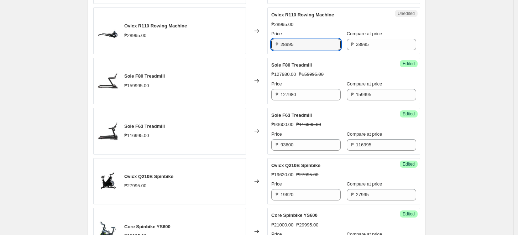
drag, startPoint x: 309, startPoint y: 45, endPoint x: 82, endPoint y: 16, distance: 228.1
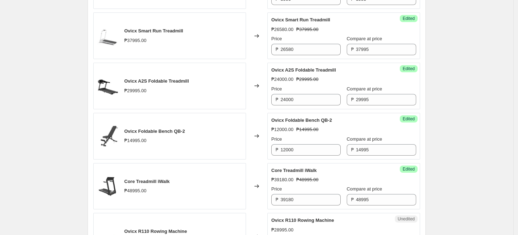
type input "17400"
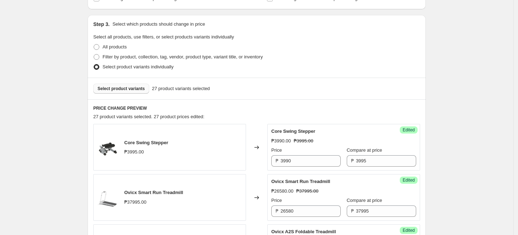
scroll to position [20, 0]
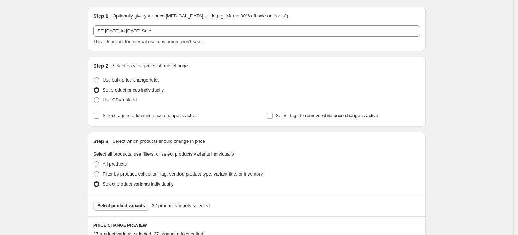
click at [110, 202] on button "Select product variants" at bounding box center [121, 206] width 56 height 10
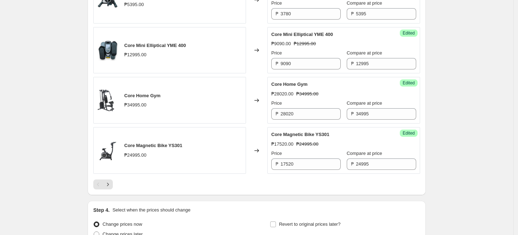
scroll to position [1136, 0]
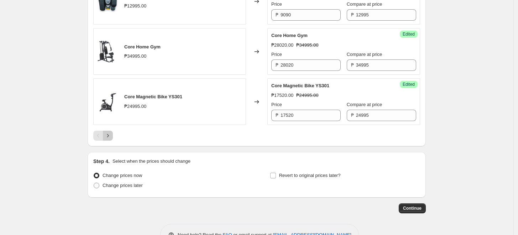
click at [110, 136] on icon "Next" at bounding box center [107, 135] width 7 height 7
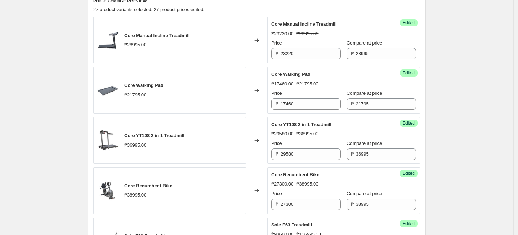
scroll to position [258, 0]
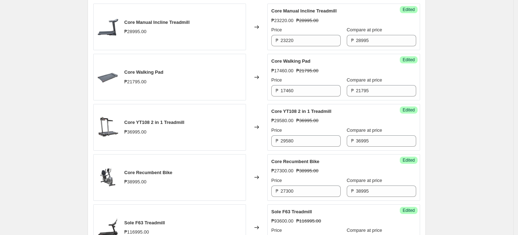
drag, startPoint x: 522, startPoint y: 195, endPoint x: 493, endPoint y: 3, distance: 193.8
click at [493, 2] on div "Create new price [MEDICAL_DATA]. This page is ready Create new price [MEDICAL_D…" at bounding box center [257, 112] width 514 height 741
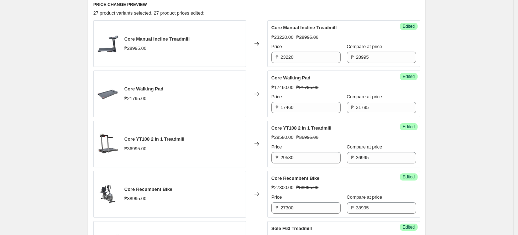
scroll to position [295, 0]
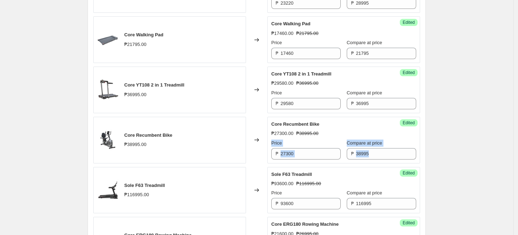
drag, startPoint x: 517, startPoint y: 137, endPoint x: 521, endPoint y: 151, distance: 14.7
click at [457, 176] on div "Create new price [MEDICAL_DATA]. This page is ready Create new price [MEDICAL_D…" at bounding box center [257, 75] width 514 height 741
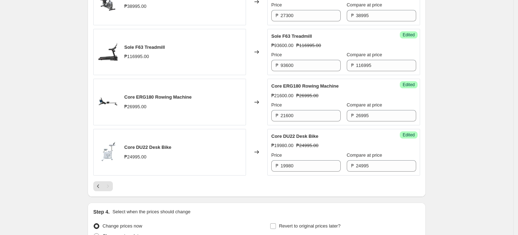
scroll to position [435, 0]
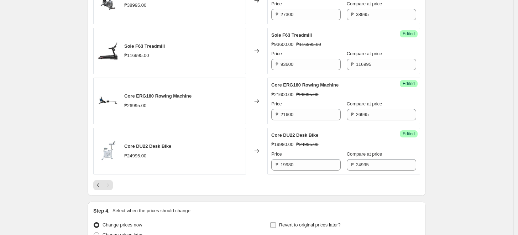
click at [316, 222] on span "Revert to original prices later?" at bounding box center [310, 225] width 62 height 7
click at [276, 222] on input "Revert to original prices later?" at bounding box center [273, 225] width 6 height 6
checkbox input "true"
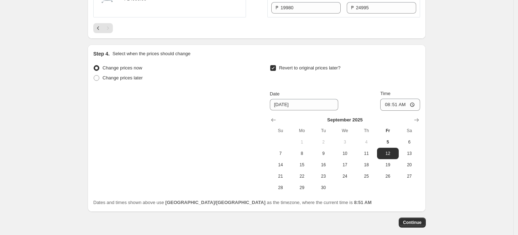
scroll to position [593, 0]
click at [420, 115] on icon "Show next month, October 2025" at bounding box center [416, 118] width 7 height 7
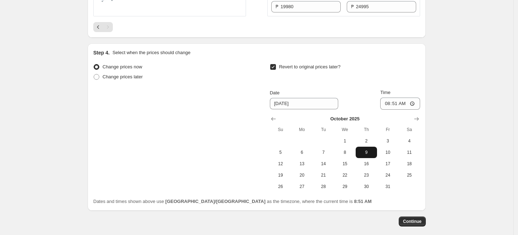
click at [373, 153] on span "9" at bounding box center [367, 153] width 16 height 6
type input "[DATE]"
click at [388, 103] on input "08:51" at bounding box center [401, 104] width 40 height 12
click at [404, 103] on input "11:59" at bounding box center [401, 104] width 40 height 12
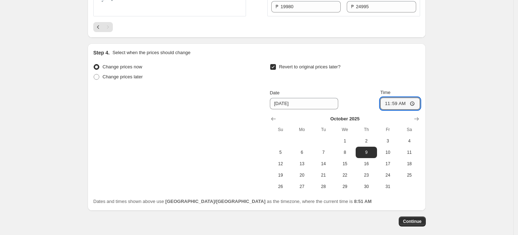
type input "23:59"
click at [423, 224] on button "Continue" at bounding box center [412, 222] width 27 height 10
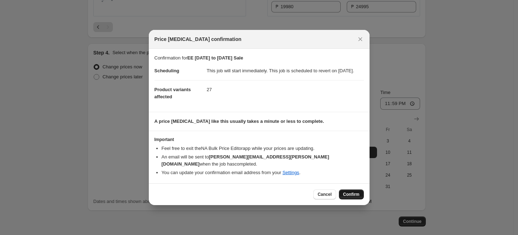
click at [360, 193] on button "Confirm" at bounding box center [351, 195] width 25 height 10
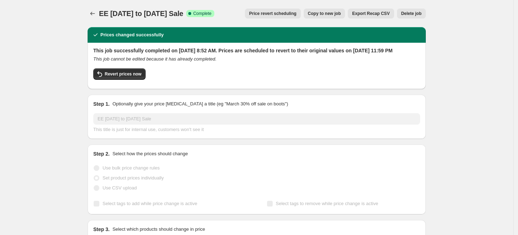
click at [95, 31] on div "Prices changed successfully" at bounding box center [257, 35] width 338 height 16
click at [93, 16] on icon "Price change jobs" at bounding box center [92, 13] width 7 height 7
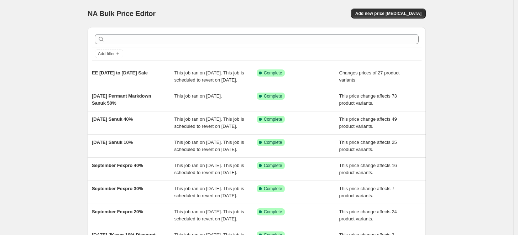
click at [162, 5] on div "NA Bulk Price Editor. This page is ready NA Bulk Price Editor Add new price [ME…" at bounding box center [257, 13] width 338 height 27
click at [58, 107] on div "NA Bulk Price Editor. This page is ready NA Bulk Price Editor Add new price [ME…" at bounding box center [257, 183] width 514 height 367
